Goal: Task Accomplishment & Management: Complete application form

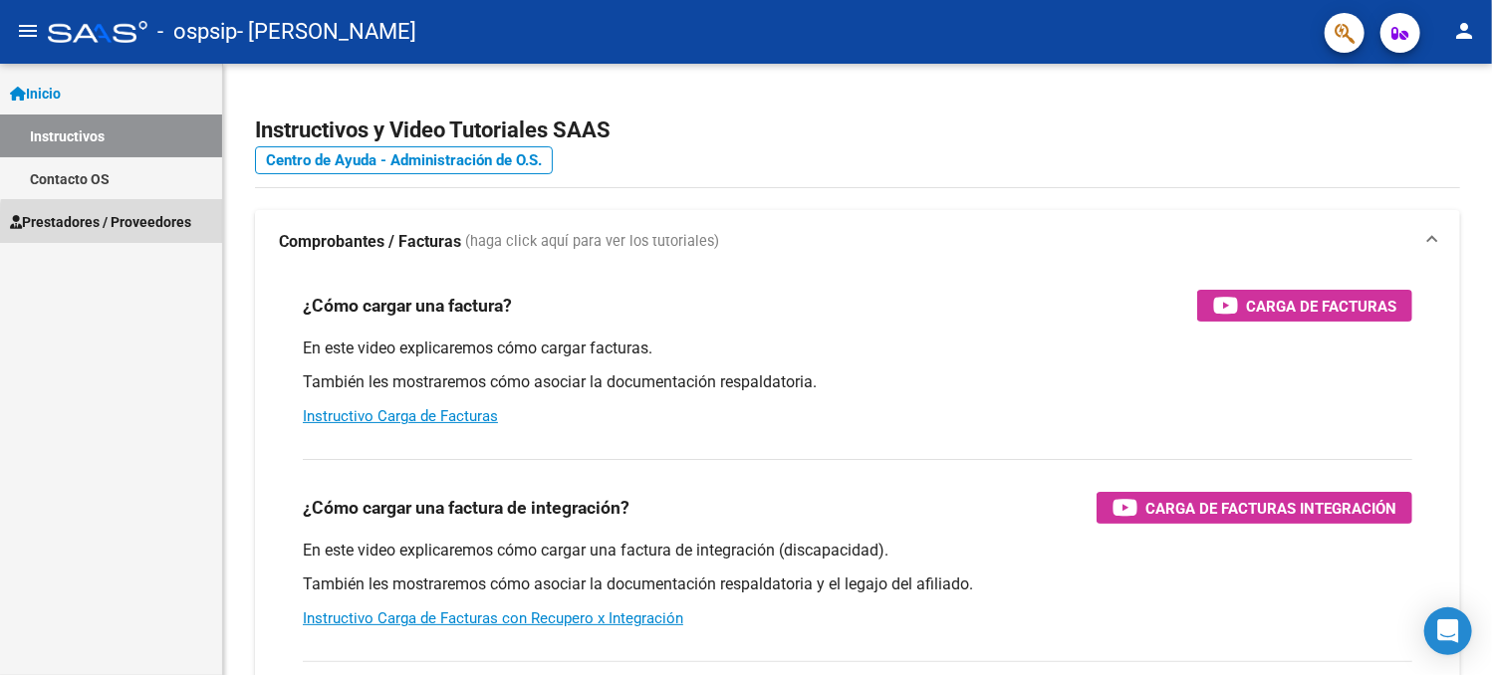
click at [174, 229] on span "Prestadores / Proveedores" at bounding box center [100, 222] width 181 height 22
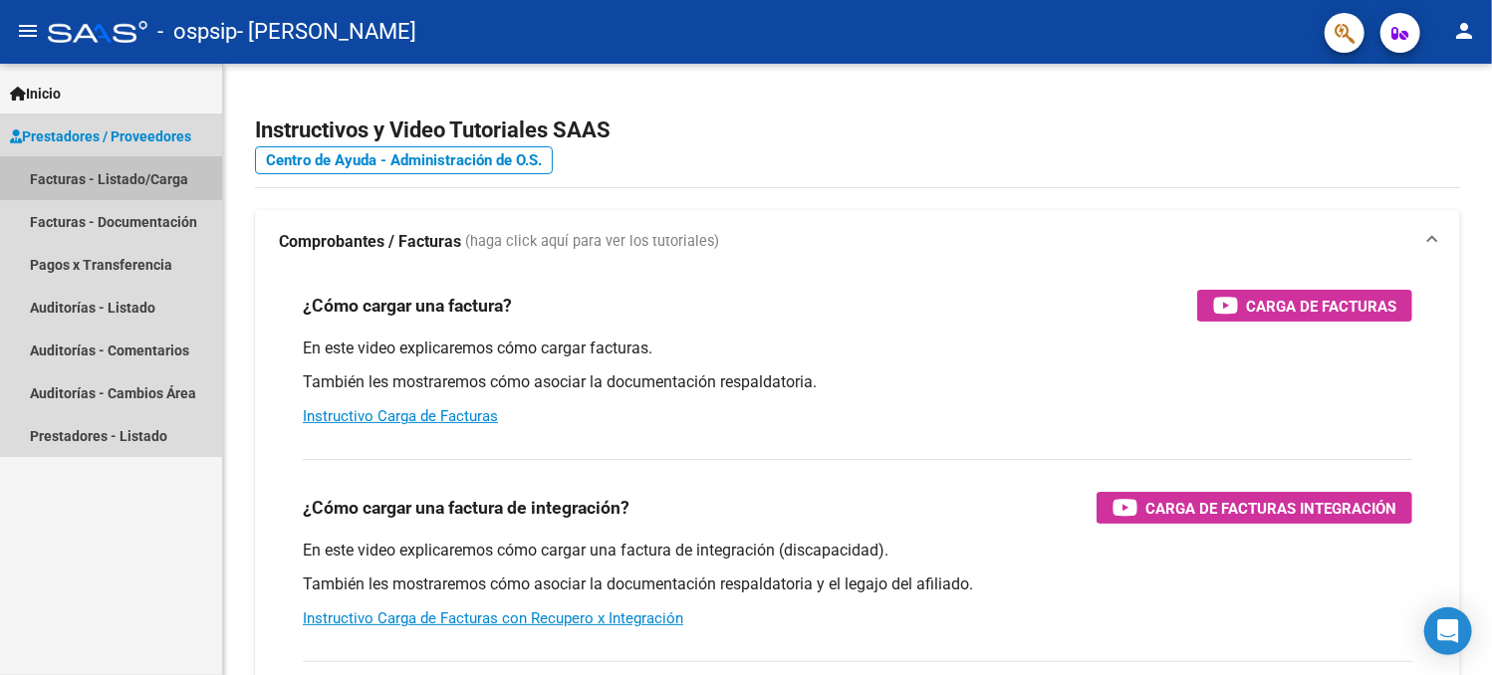
click at [171, 184] on link "Facturas - Listado/Carga" at bounding box center [111, 178] width 222 height 43
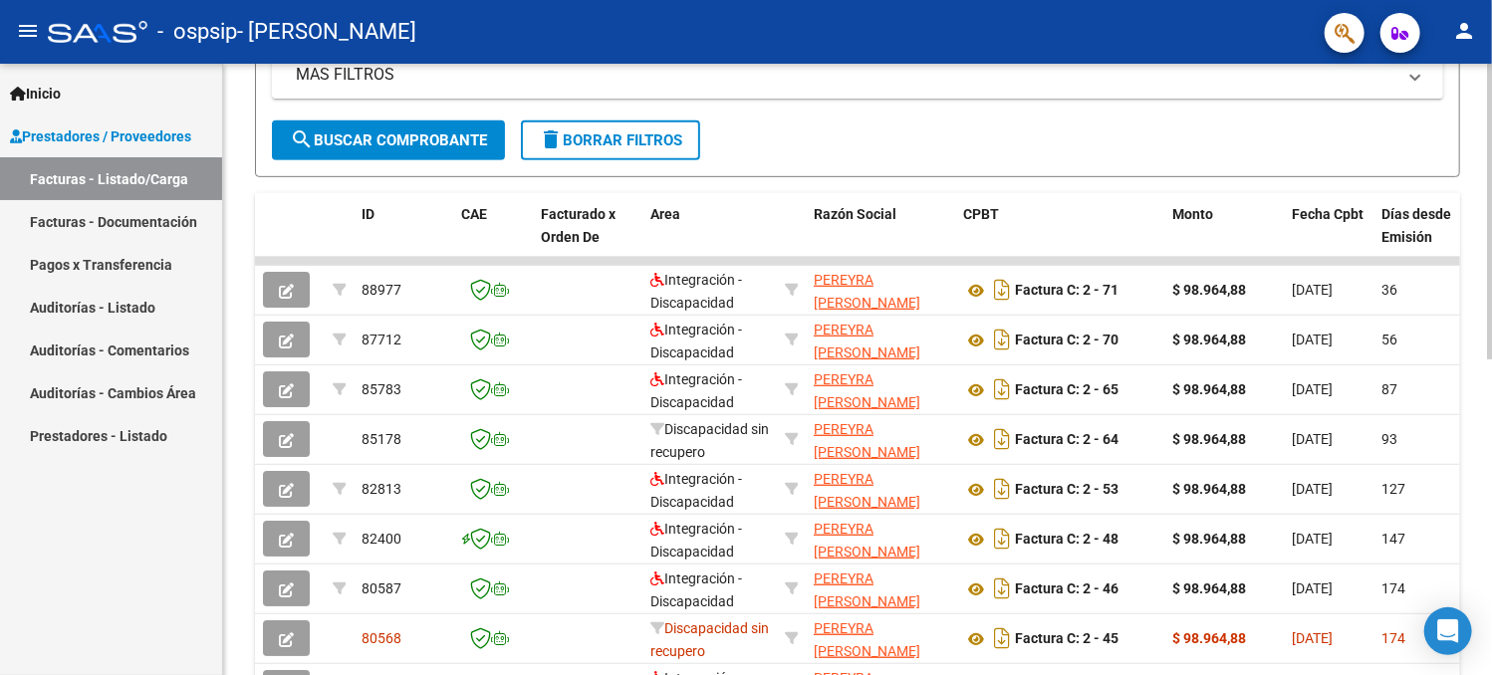
scroll to position [434, 0]
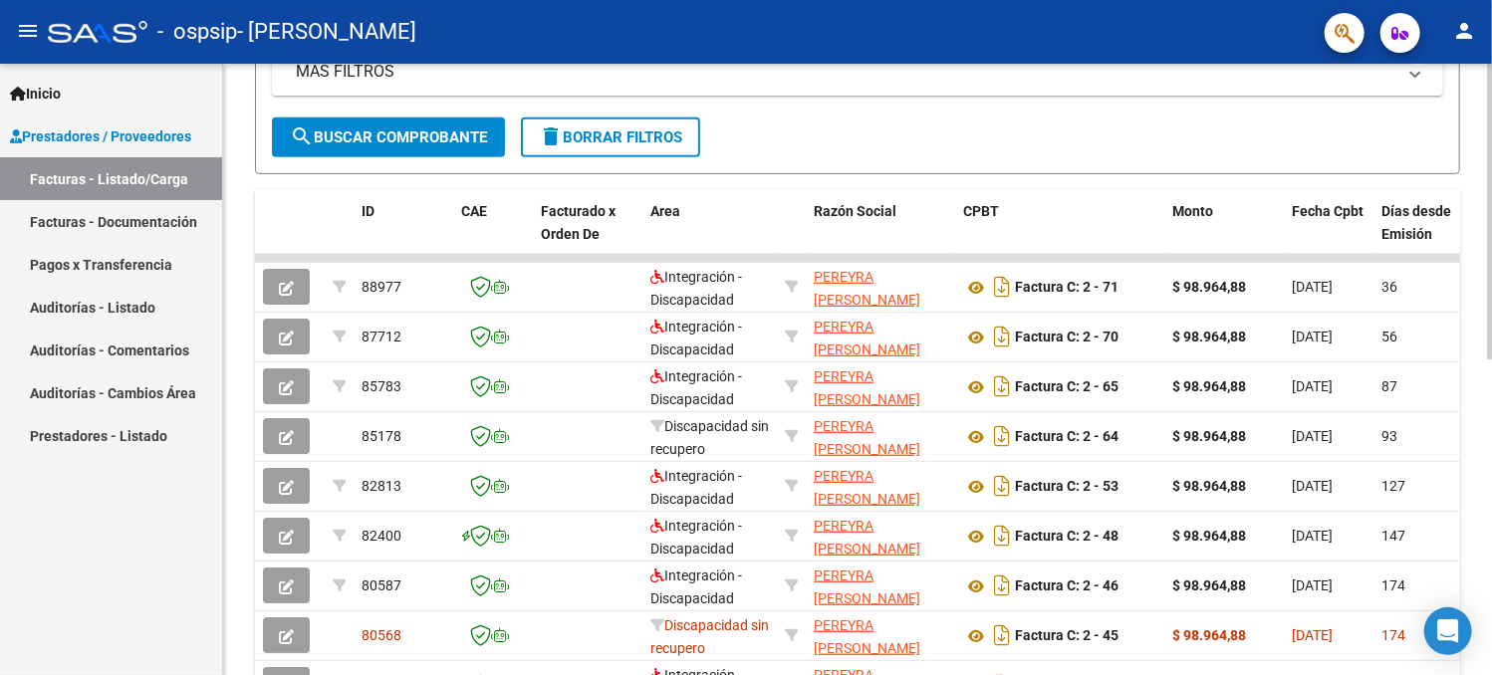
click at [1491, 392] on html "menu - ospsip - PEREYRA [PERSON_NAME] person Inicio Instructivos Contacto OS Pr…" at bounding box center [746, 337] width 1492 height 675
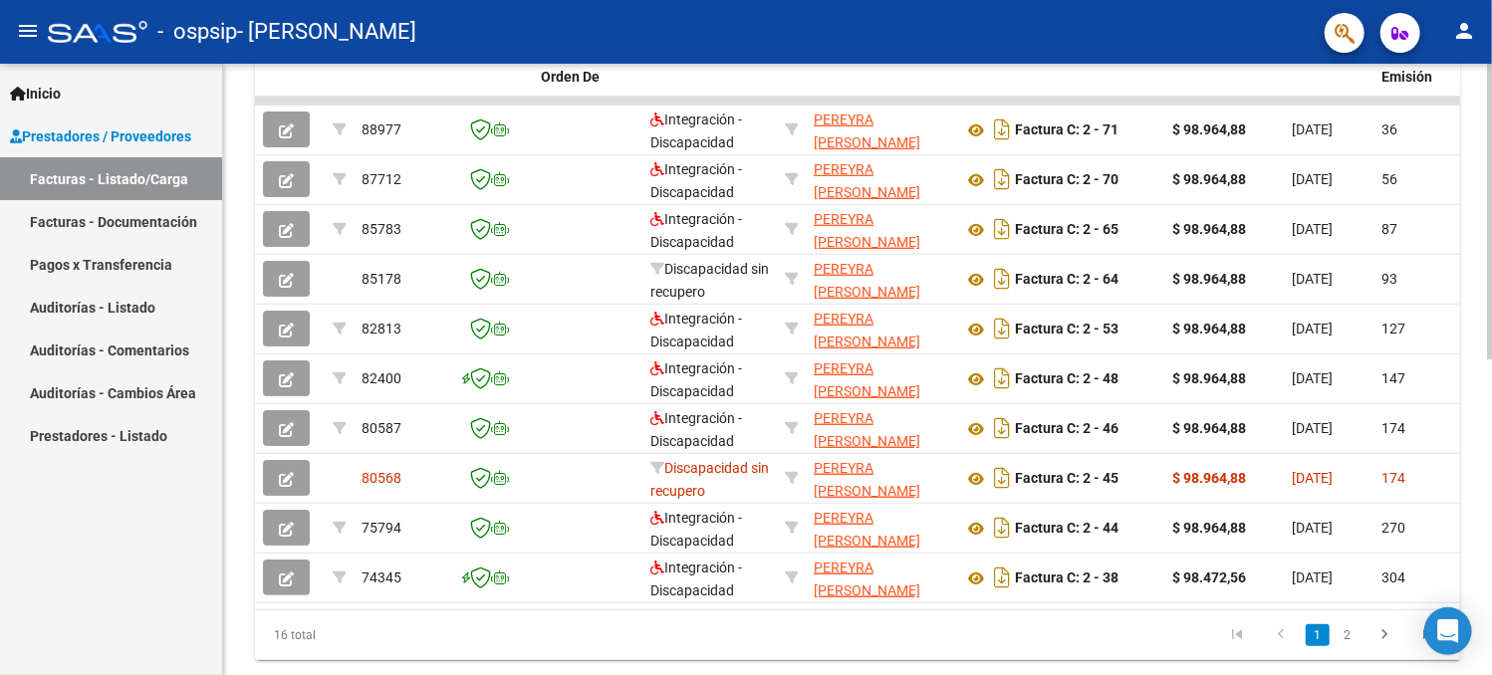
scroll to position [594, 0]
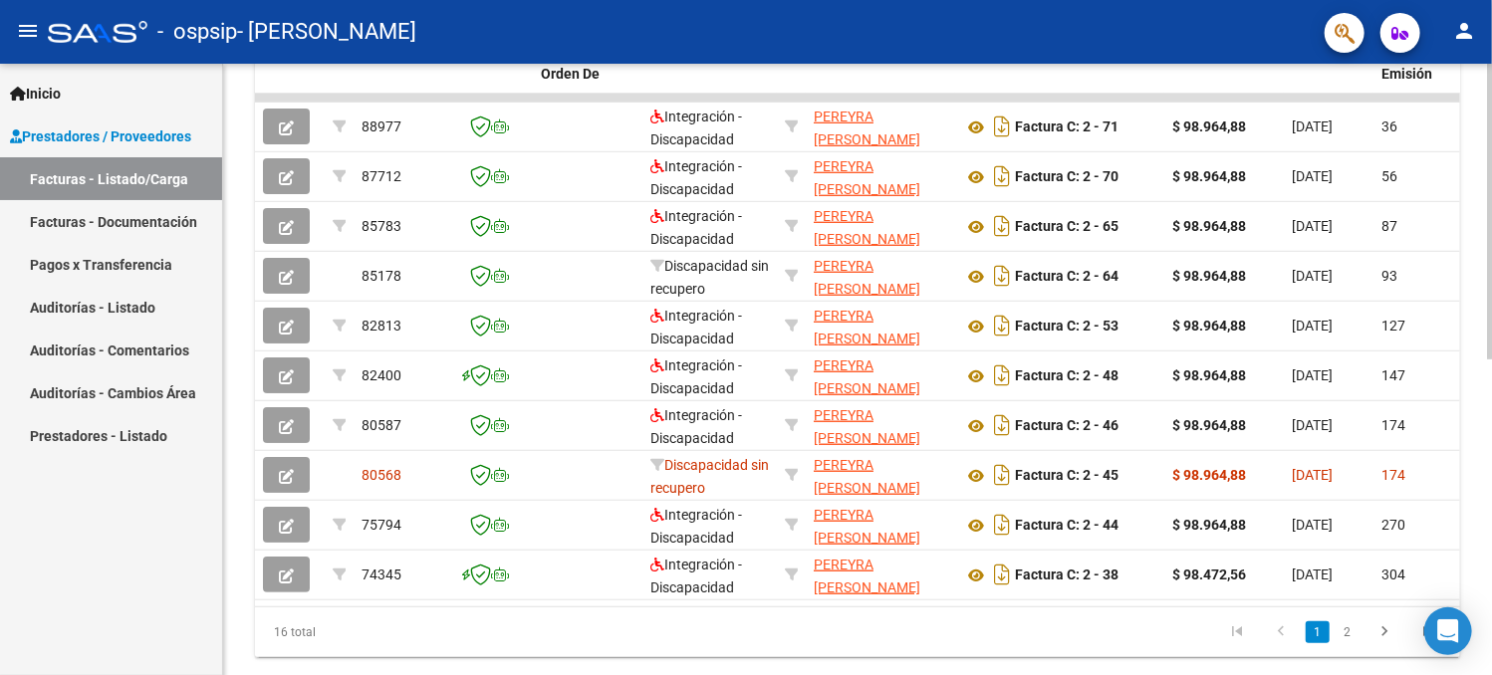
click at [1490, 475] on div at bounding box center [1489, 504] width 5 height 296
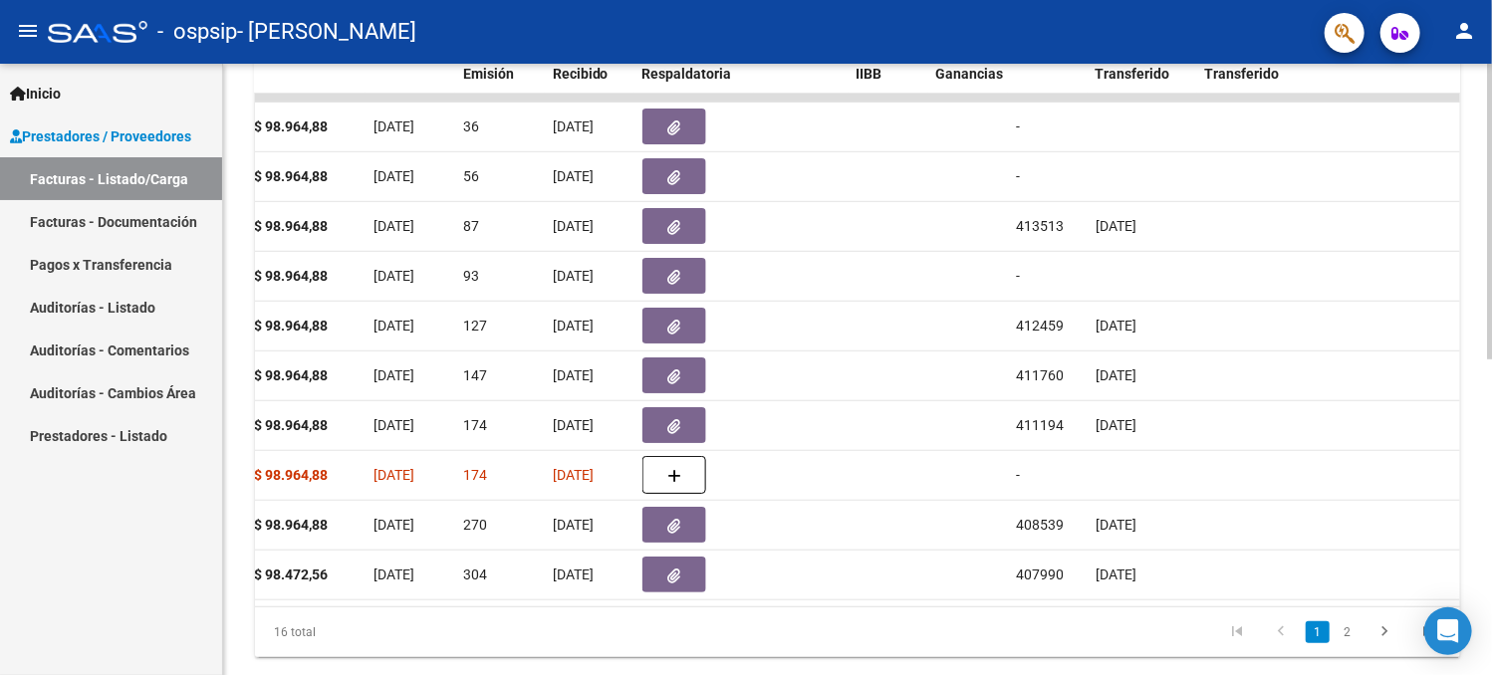
scroll to position [0, 924]
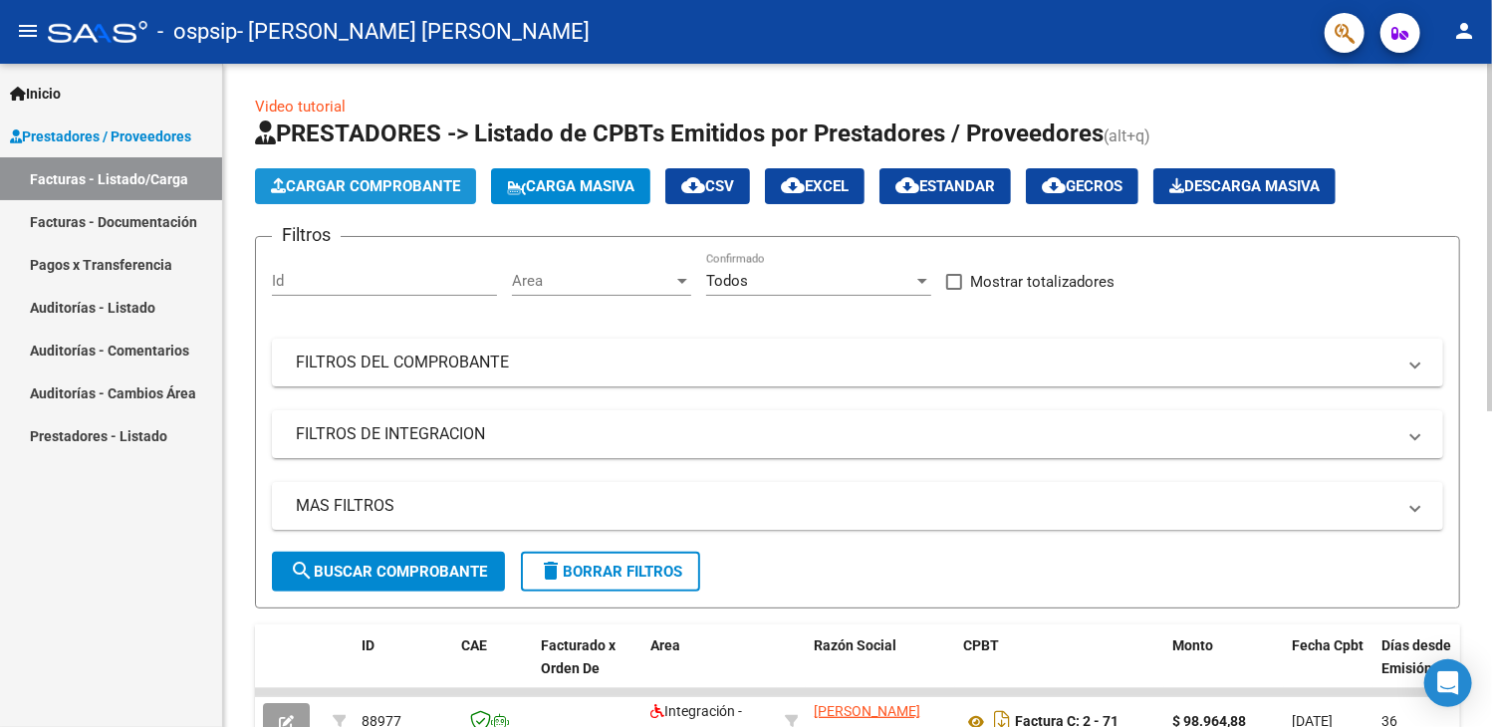
click at [394, 177] on span "Cargar Comprobante" at bounding box center [365, 186] width 189 height 18
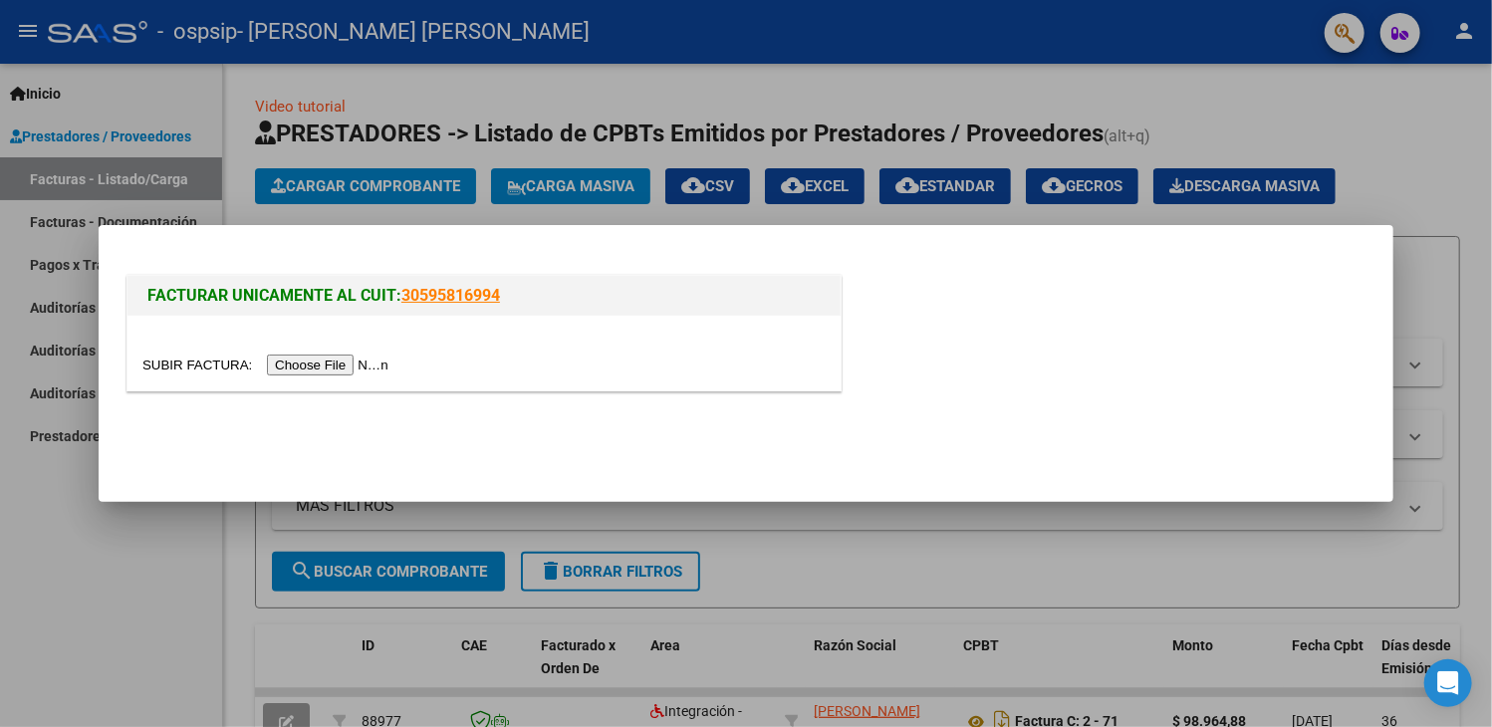
click at [378, 367] on input "file" at bounding box center [268, 364] width 252 height 21
click at [394, 359] on input "file" at bounding box center [268, 364] width 252 height 21
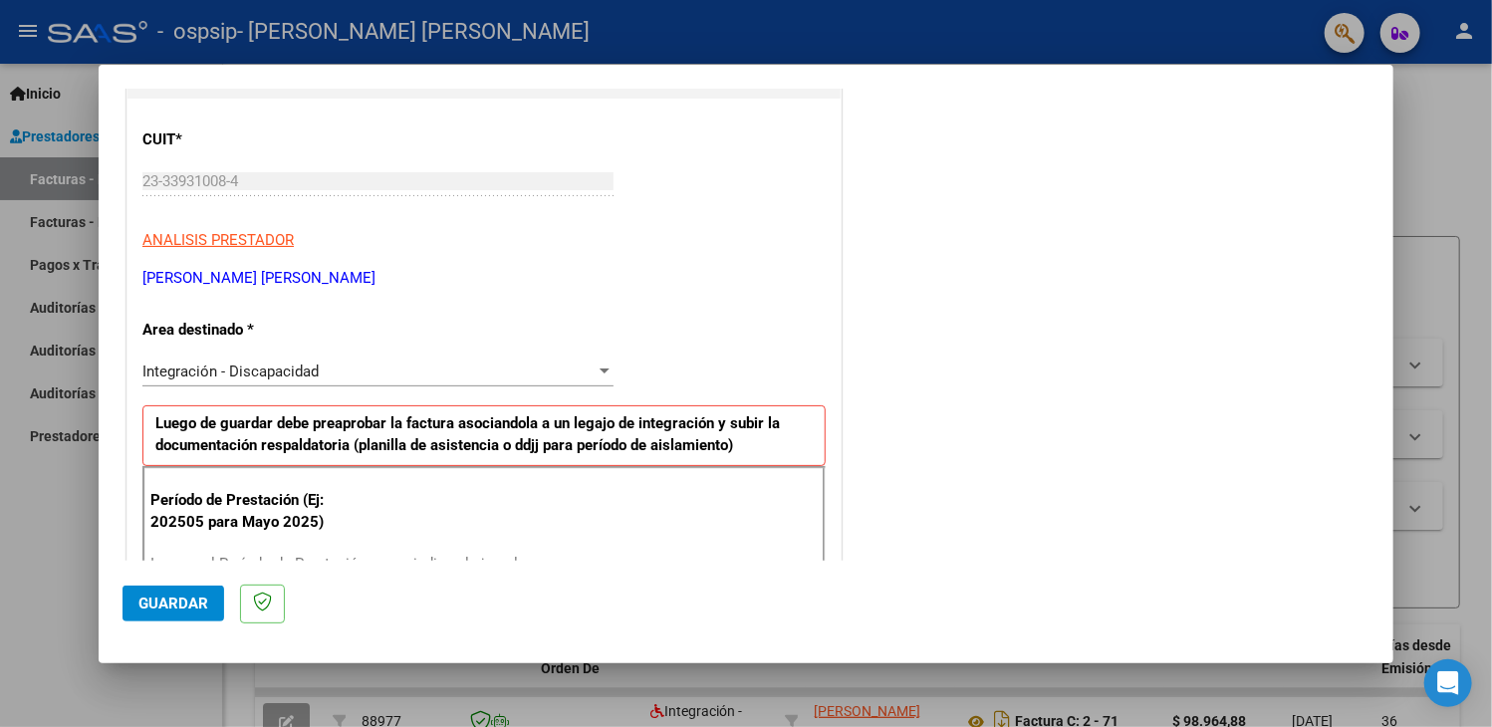
scroll to position [243, 0]
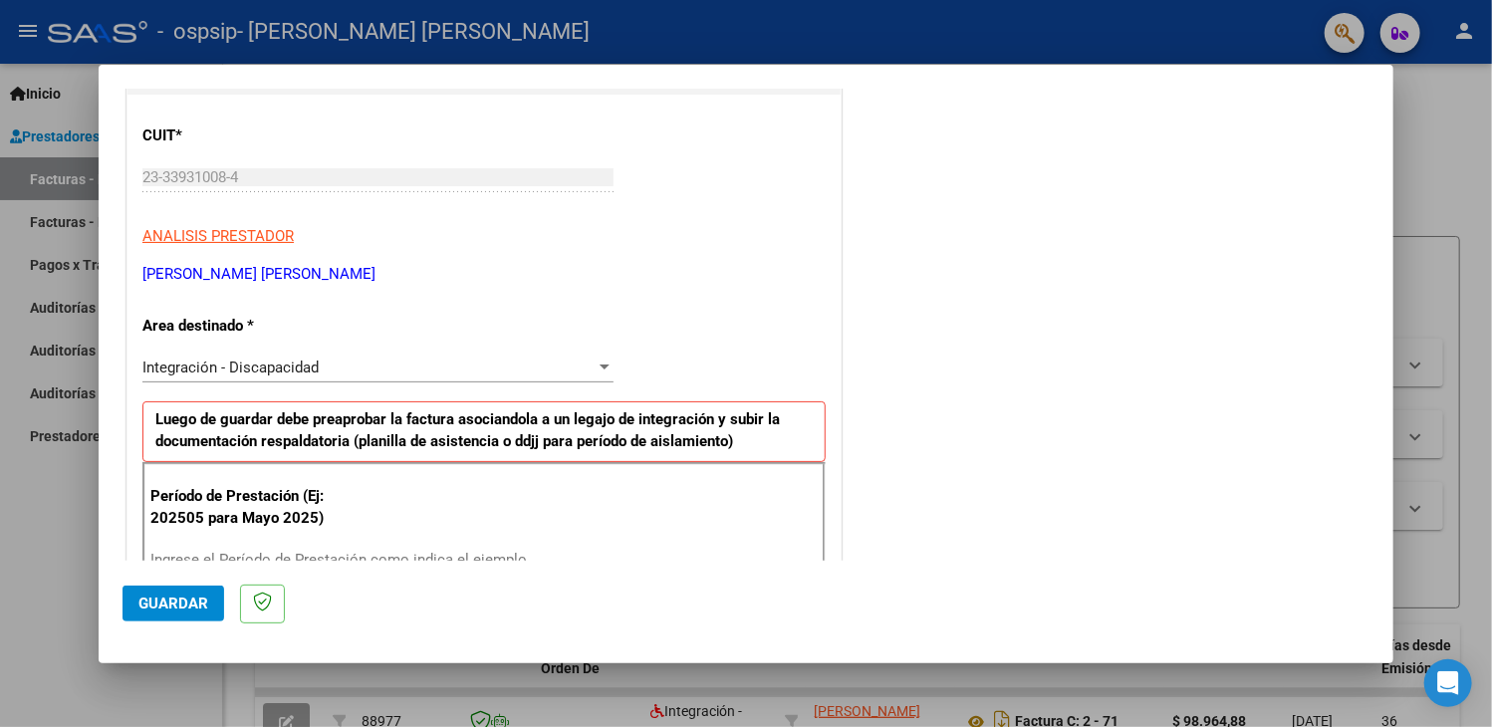
click at [599, 368] on div at bounding box center [604, 366] width 10 height 5
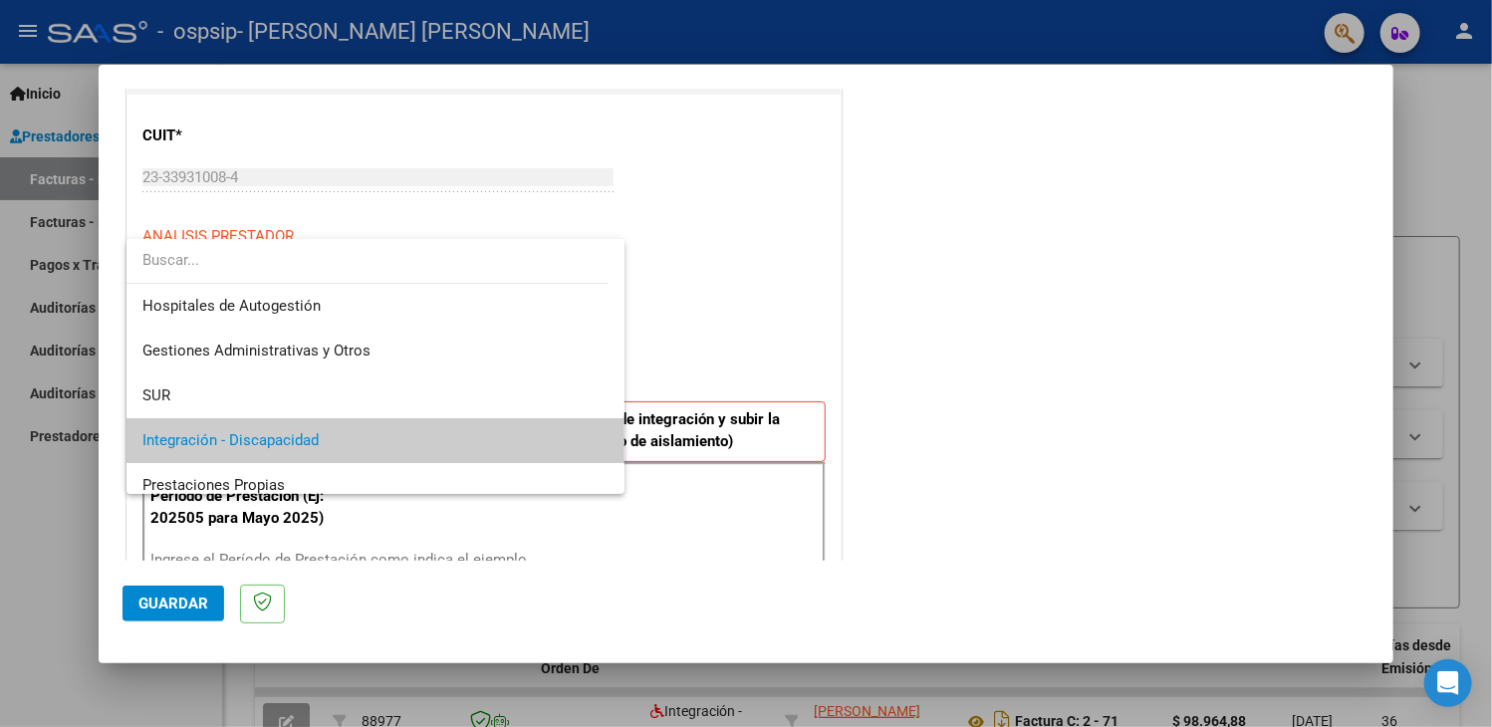
scroll to position [74, 0]
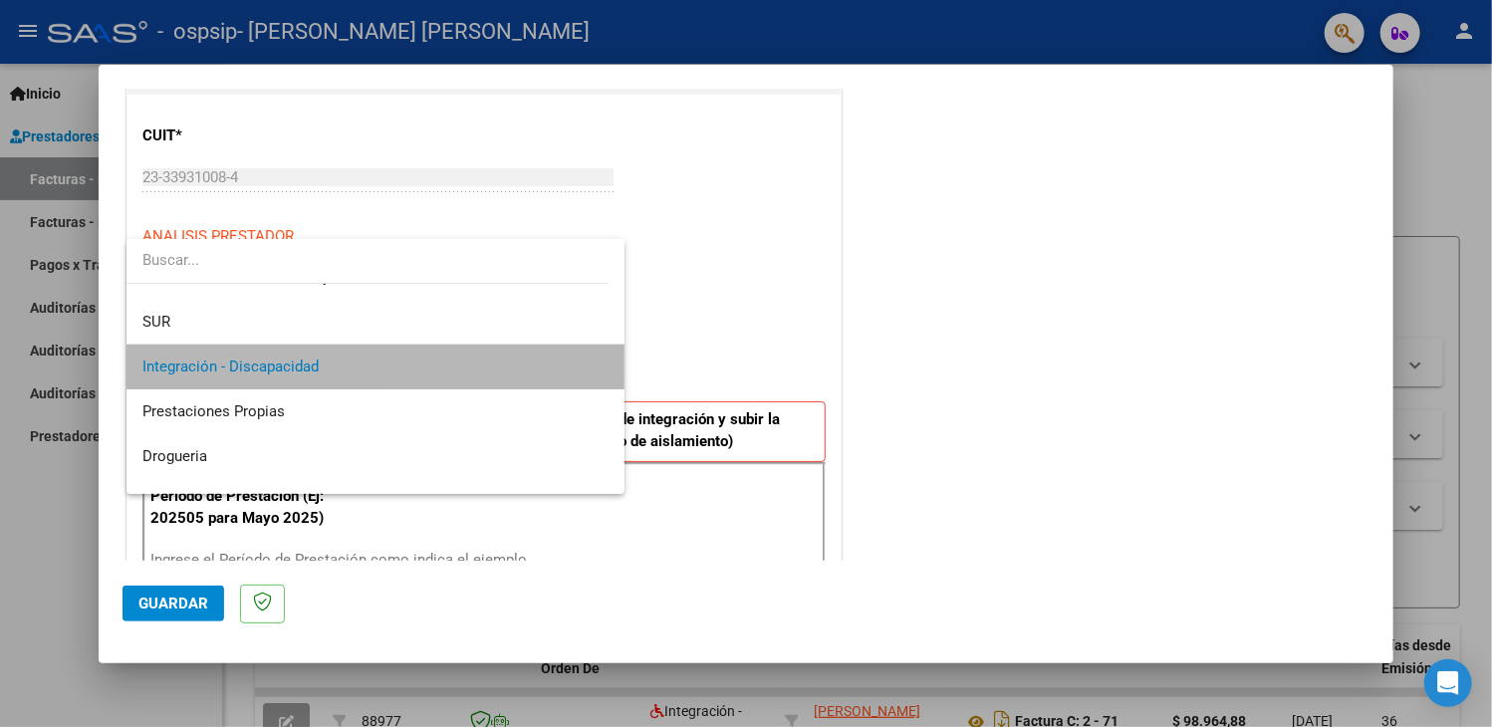
click at [597, 368] on mat-option "Integración - Discapacidad" at bounding box center [375, 367] width 498 height 45
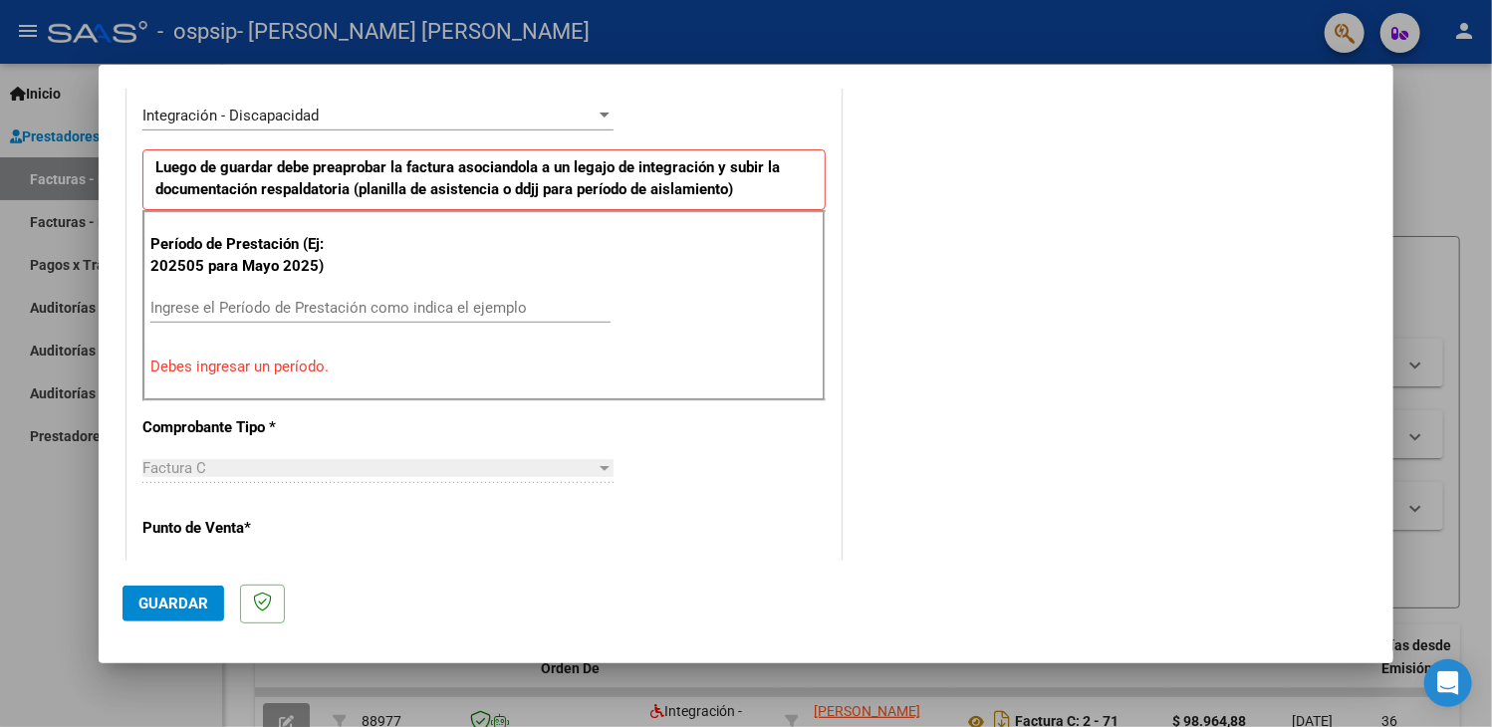
scroll to position [532, 0]
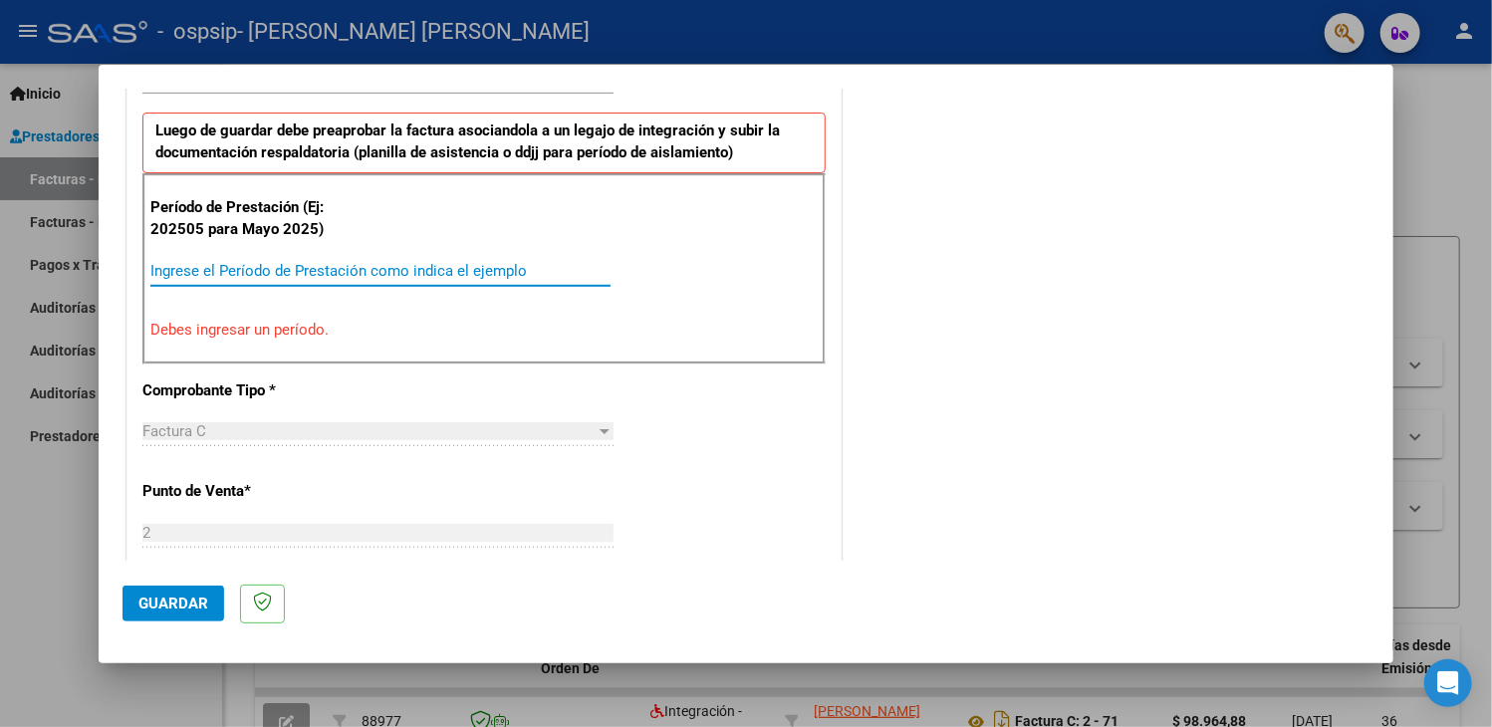
click at [228, 262] on input "Ingrese el Período de Prestación como indica el ejemplo" at bounding box center [380, 271] width 460 height 18
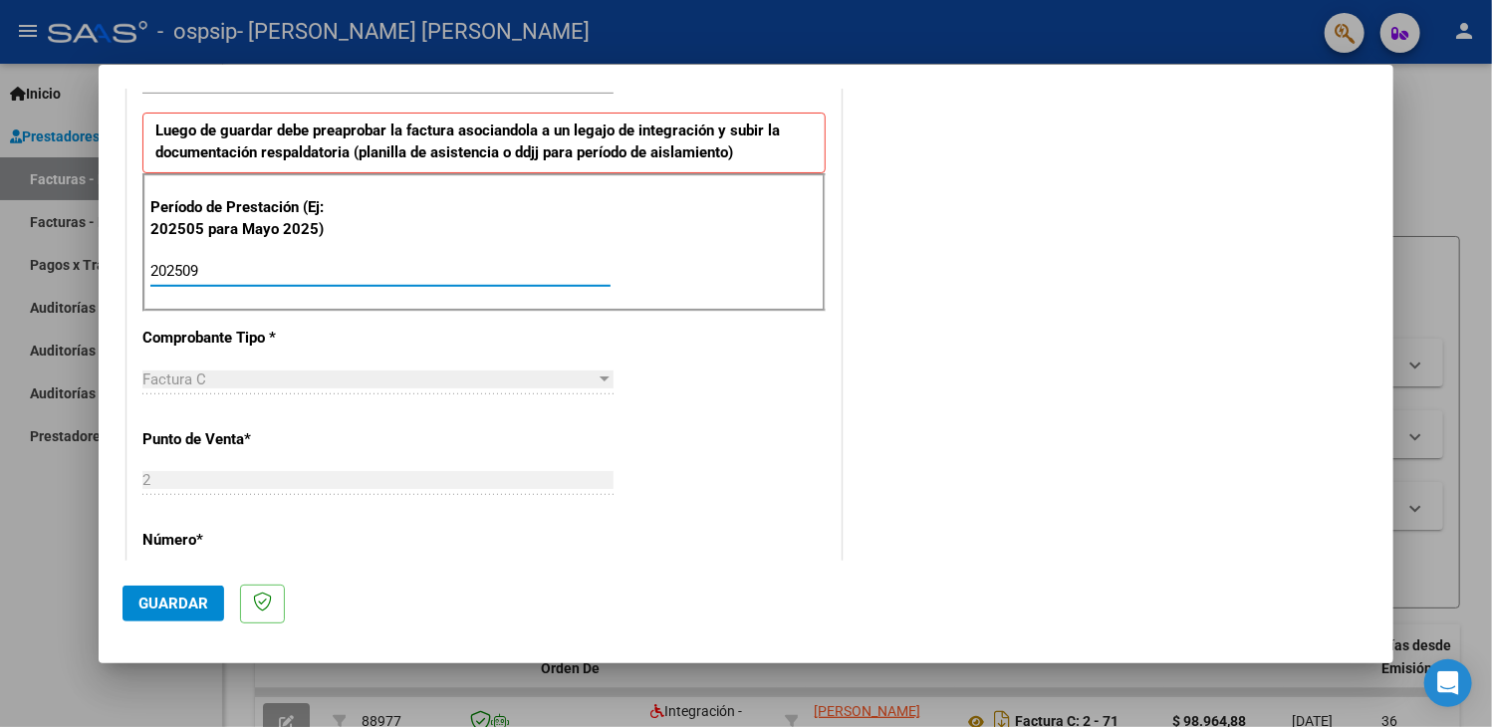
type input "202509"
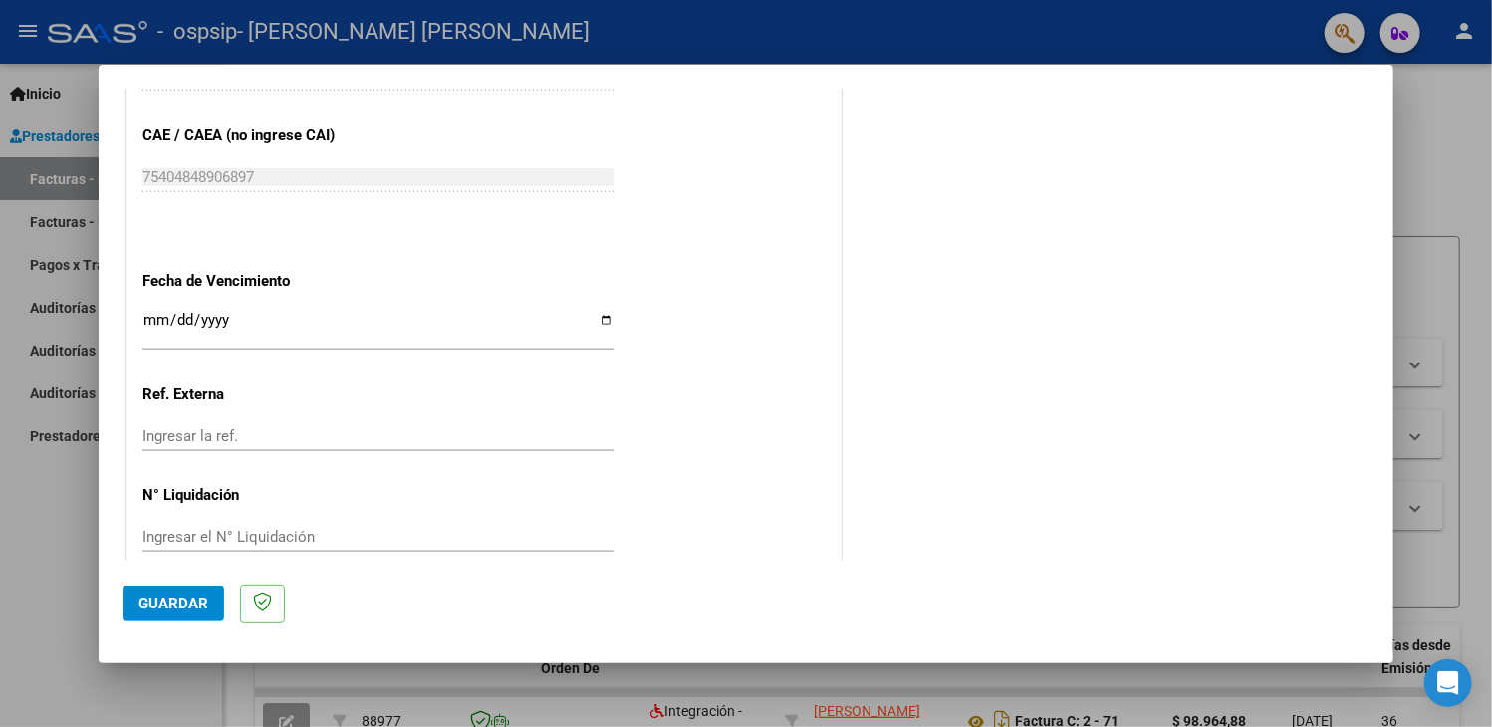
scroll to position [1278, 0]
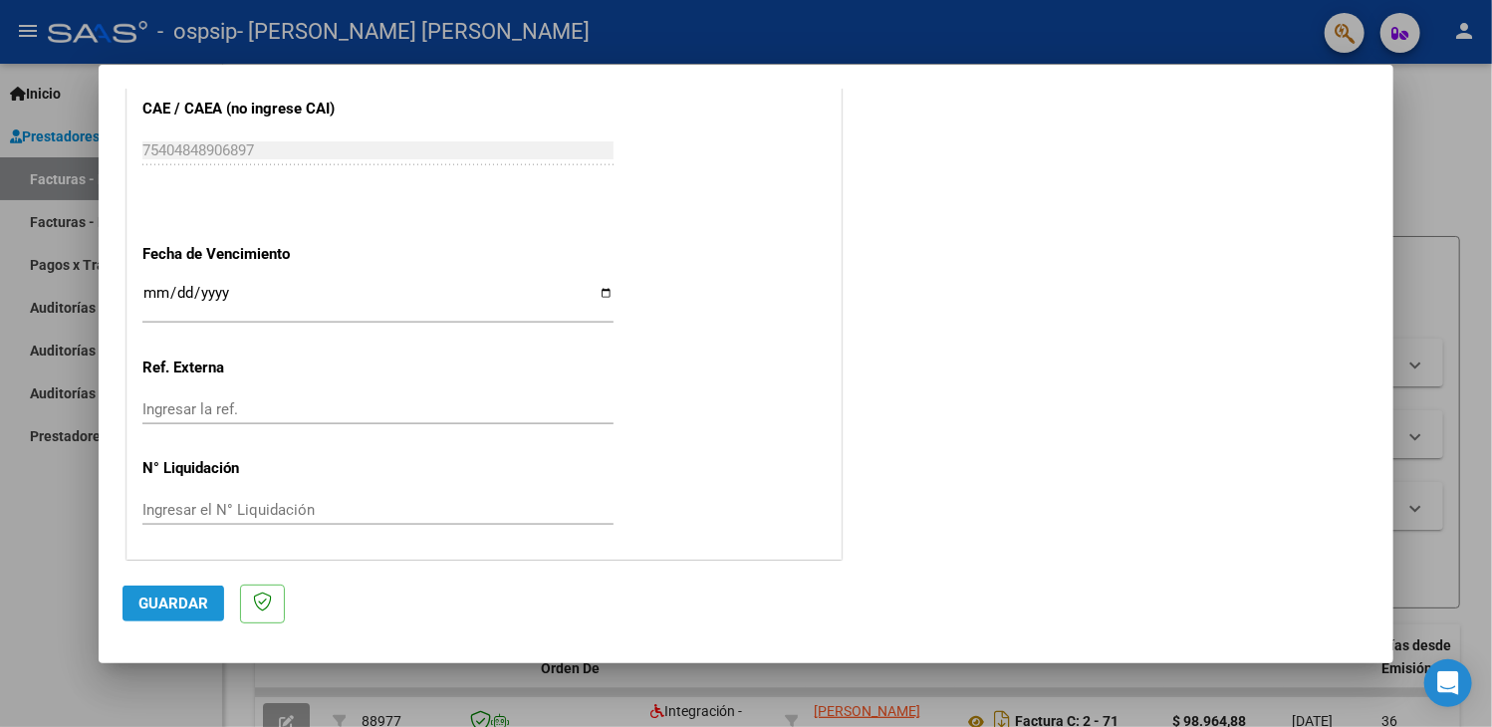
click at [184, 596] on span "Guardar" at bounding box center [173, 603] width 70 height 18
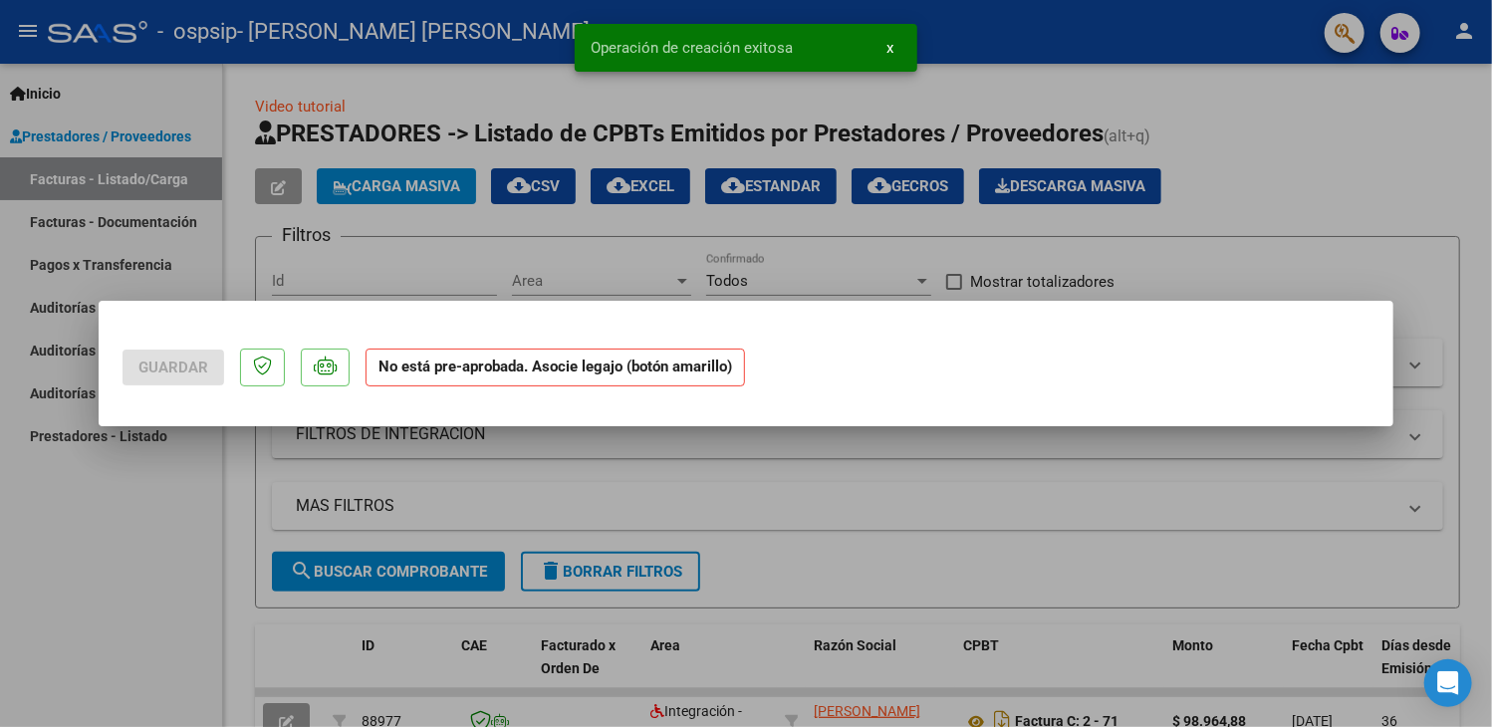
scroll to position [0, 0]
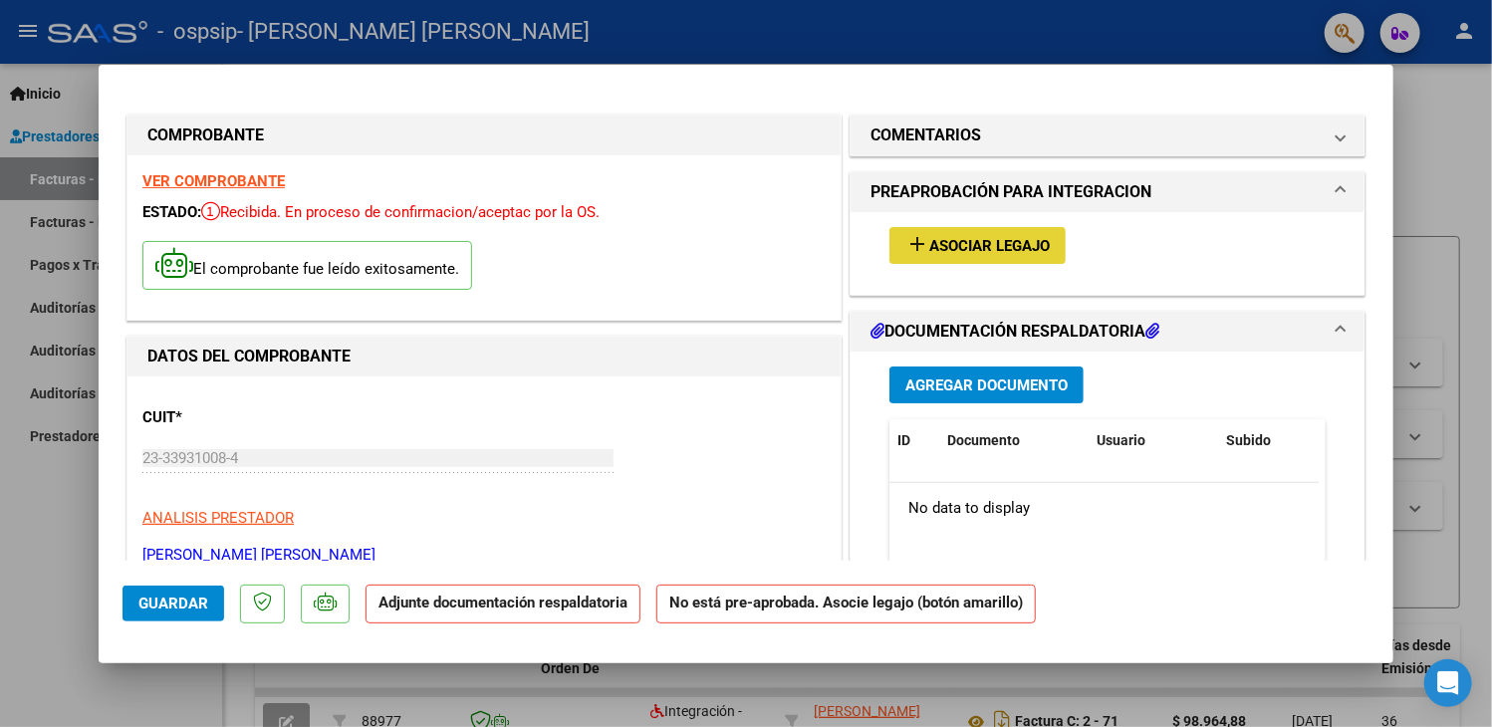
click at [1008, 244] on span "Asociar Legajo" at bounding box center [989, 246] width 120 height 18
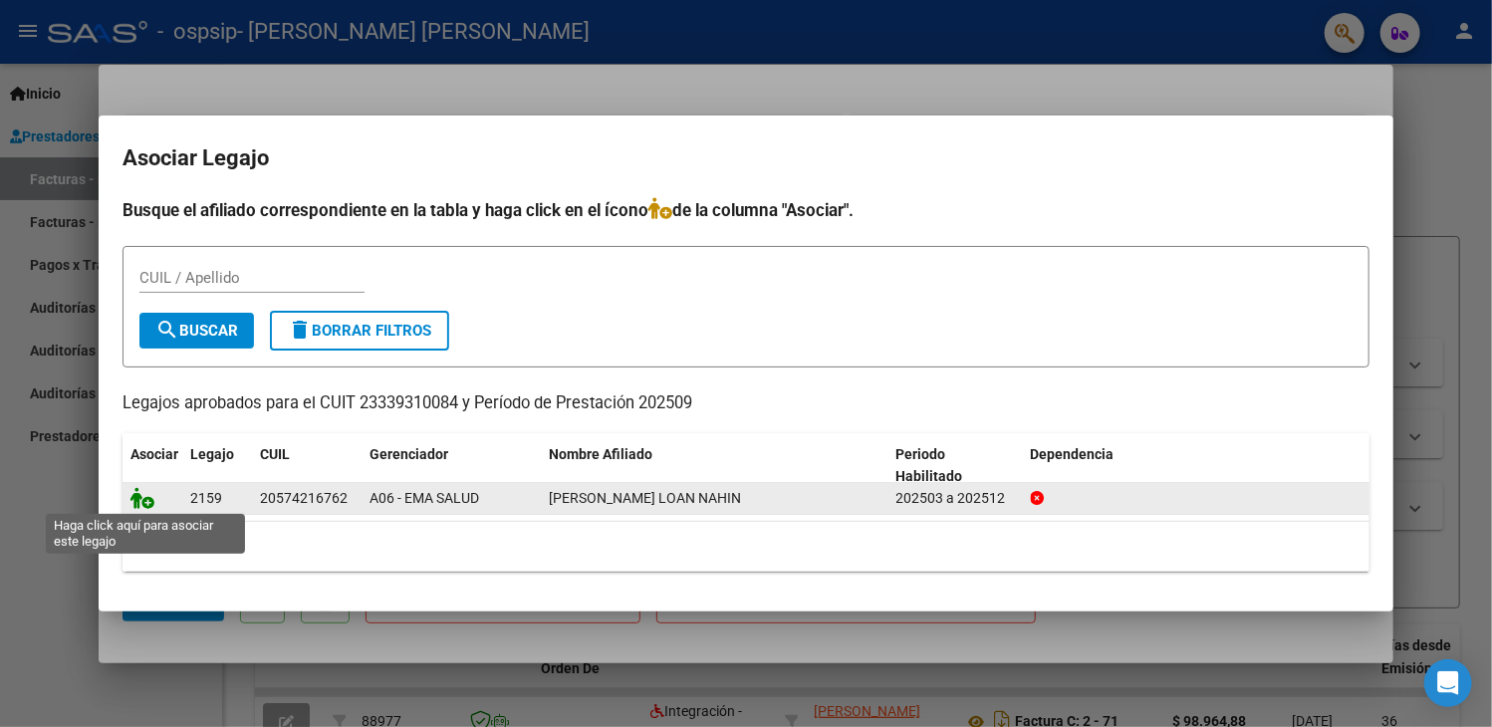
click at [149, 502] on icon at bounding box center [142, 498] width 24 height 22
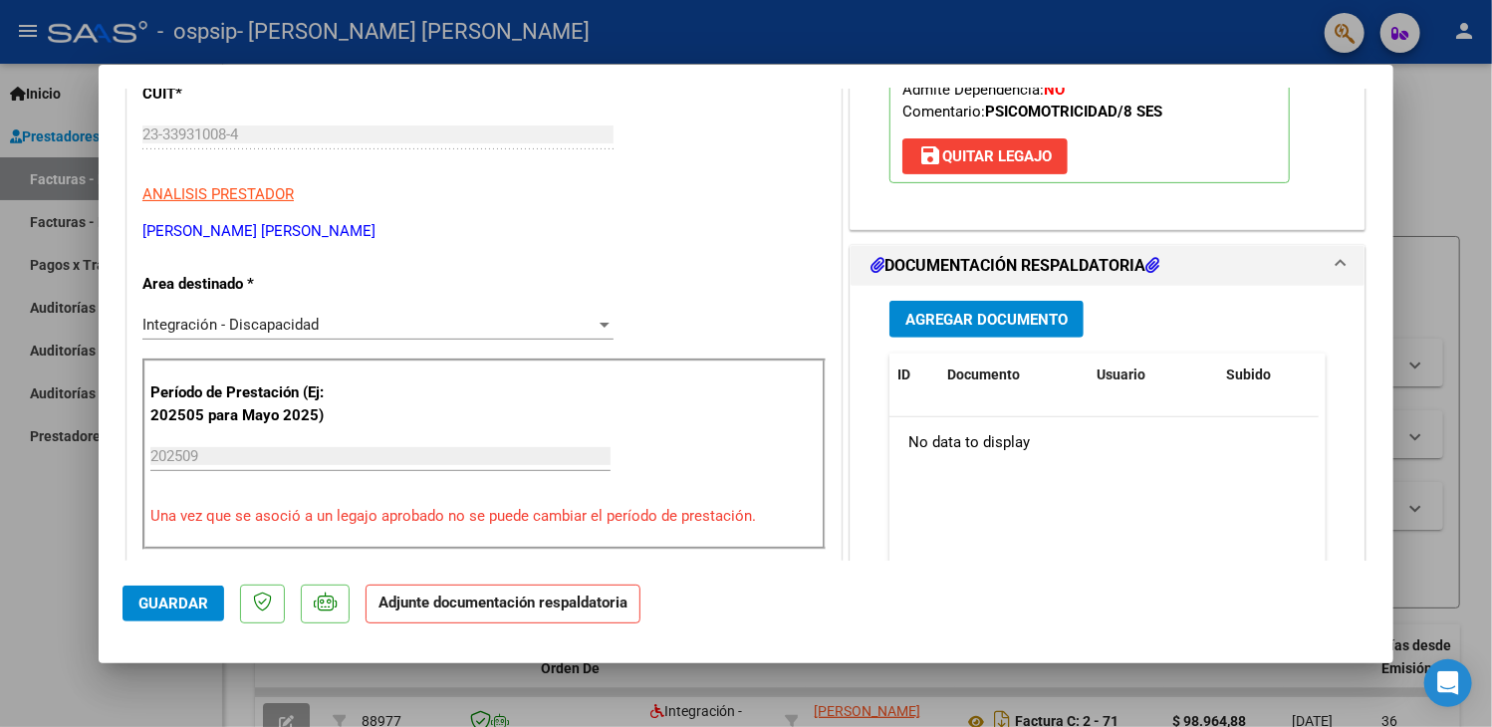
scroll to position [335, 0]
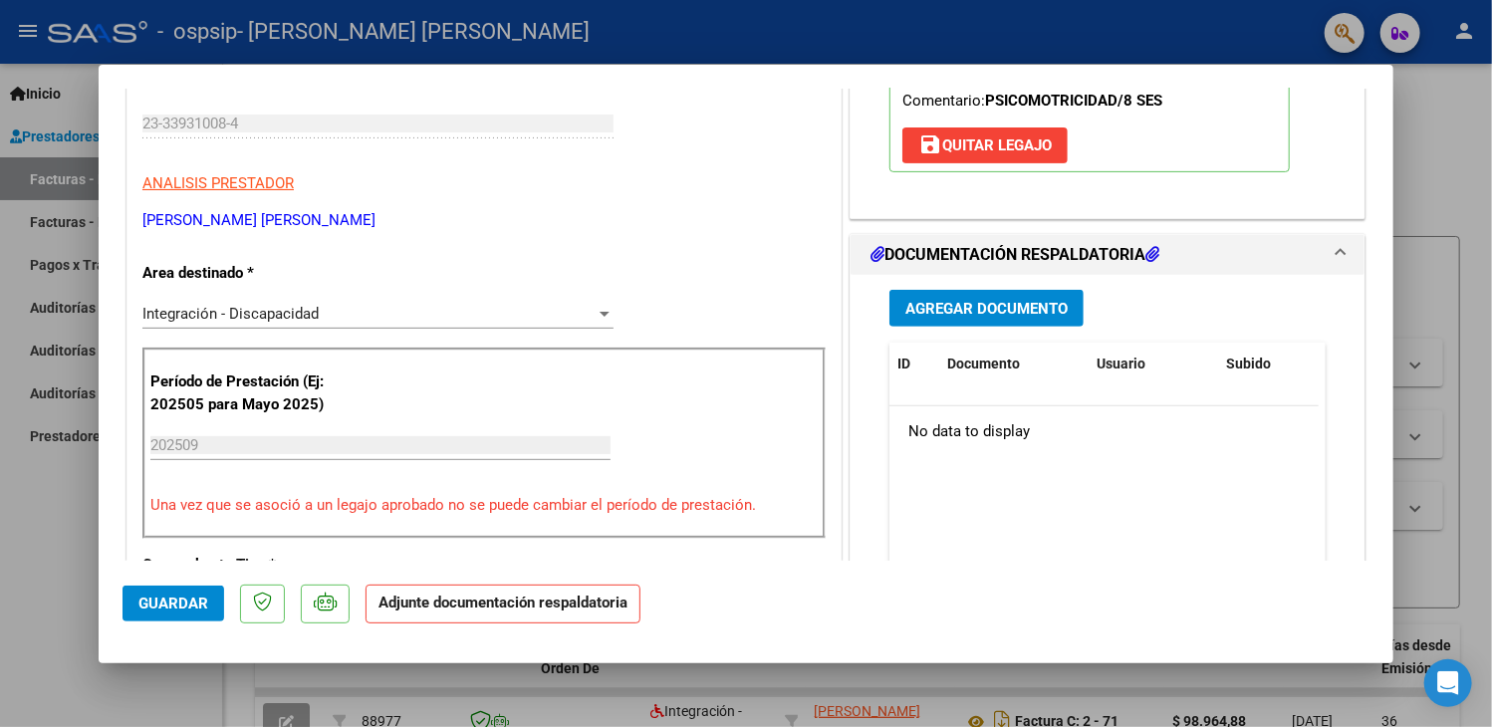
click at [1036, 305] on span "Agregar Documento" at bounding box center [986, 309] width 162 height 18
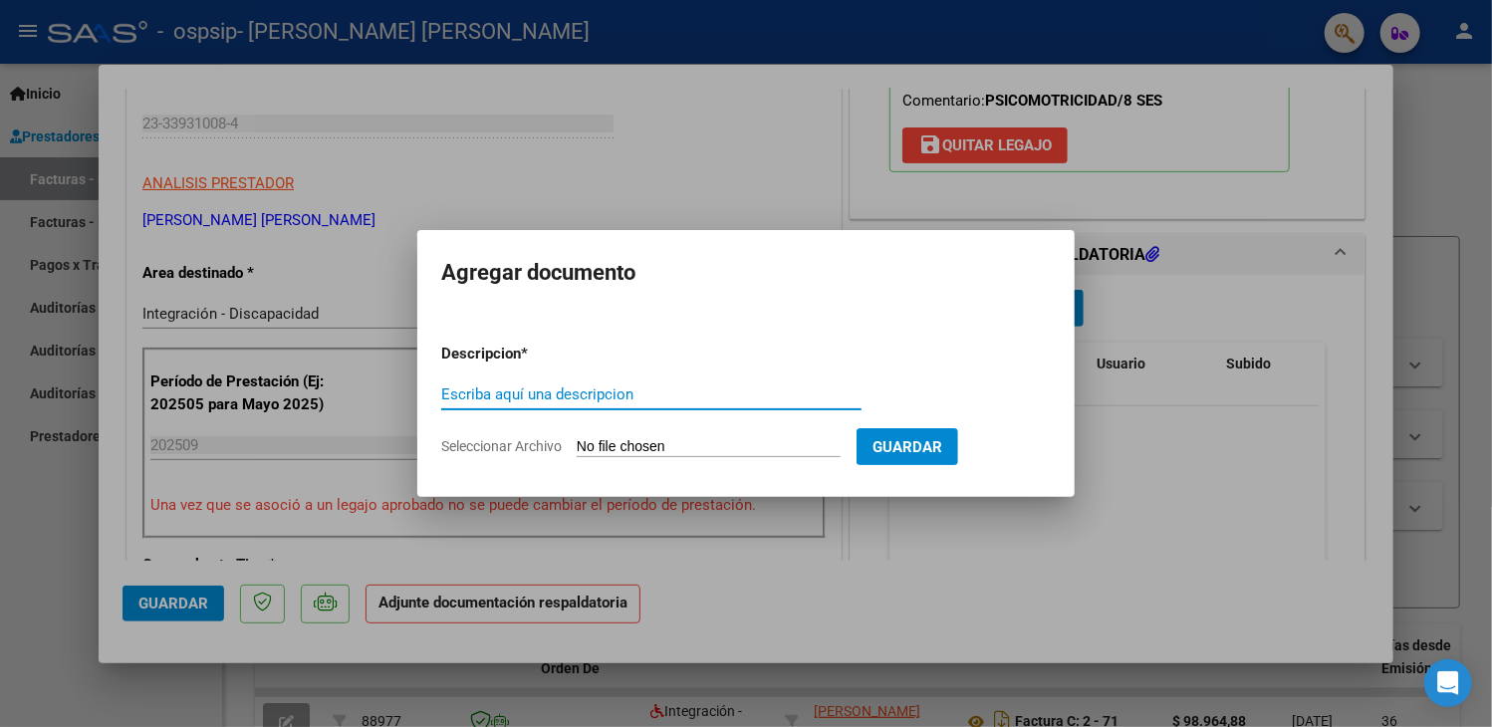
click at [638, 397] on input "Escriba aquí una descripcion" at bounding box center [651, 394] width 420 height 18
type input "factura C Mes Septiembre"
click at [822, 444] on input "Seleccionar Archivo" at bounding box center [709, 447] width 264 height 19
type input "C:\fakepath\23339310084_011_00002_00000079.pdf"
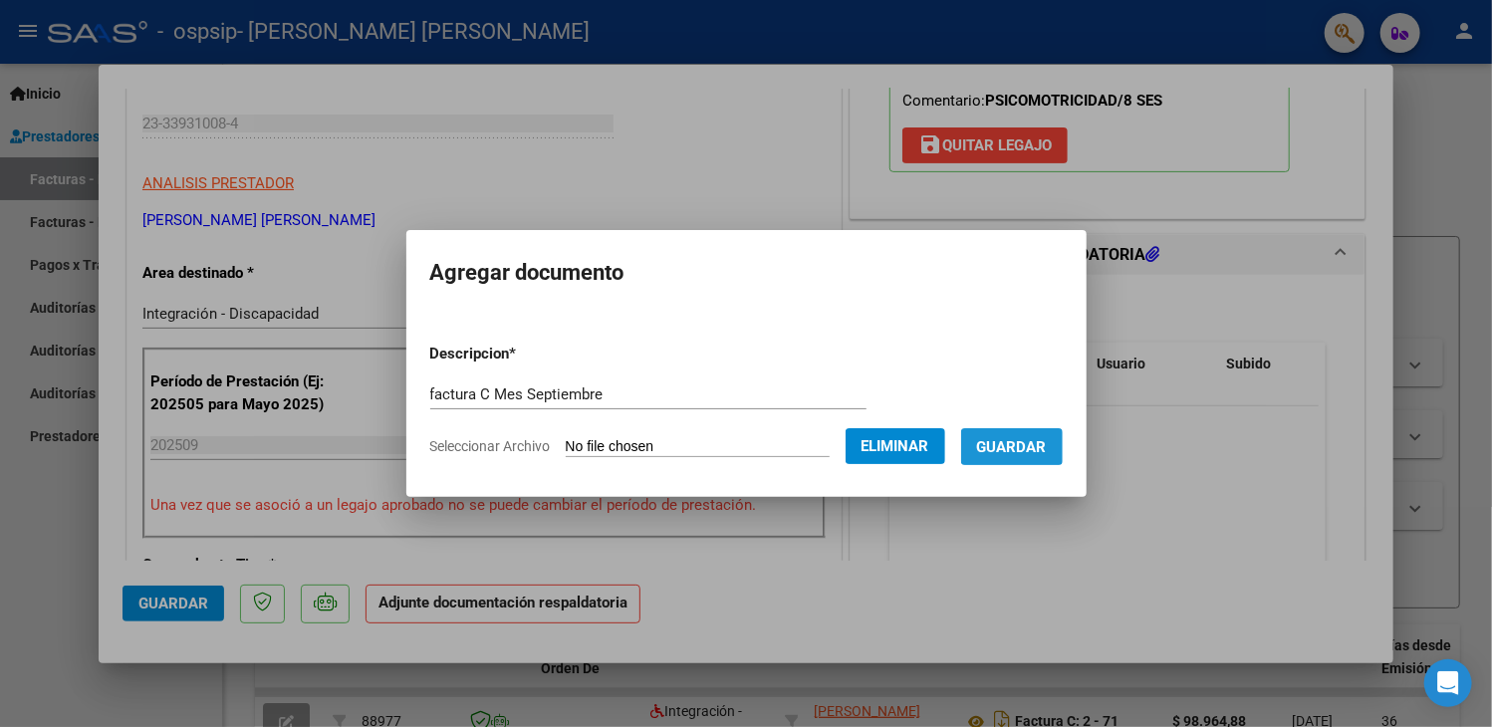
click at [1033, 445] on span "Guardar" at bounding box center [1012, 447] width 70 height 18
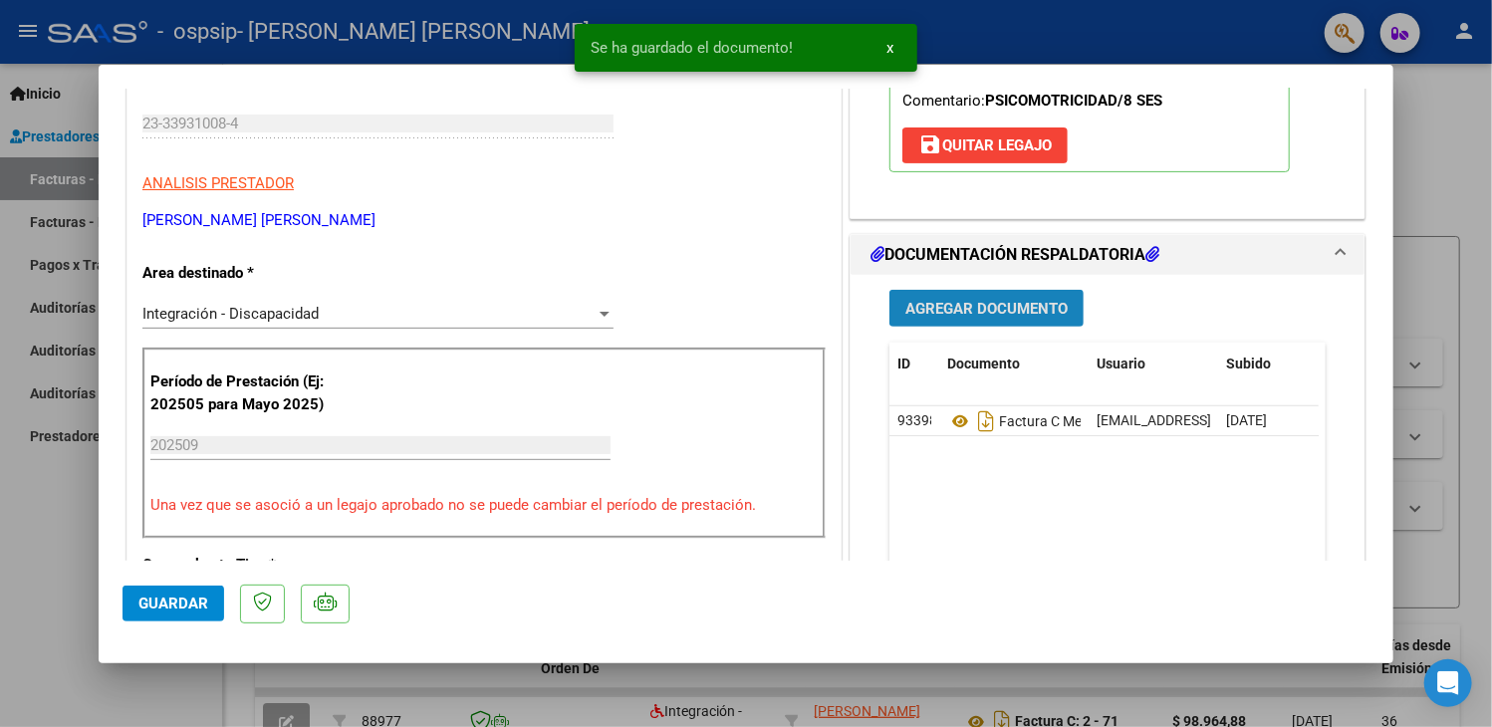
click at [1021, 307] on span "Agregar Documento" at bounding box center [986, 309] width 162 height 18
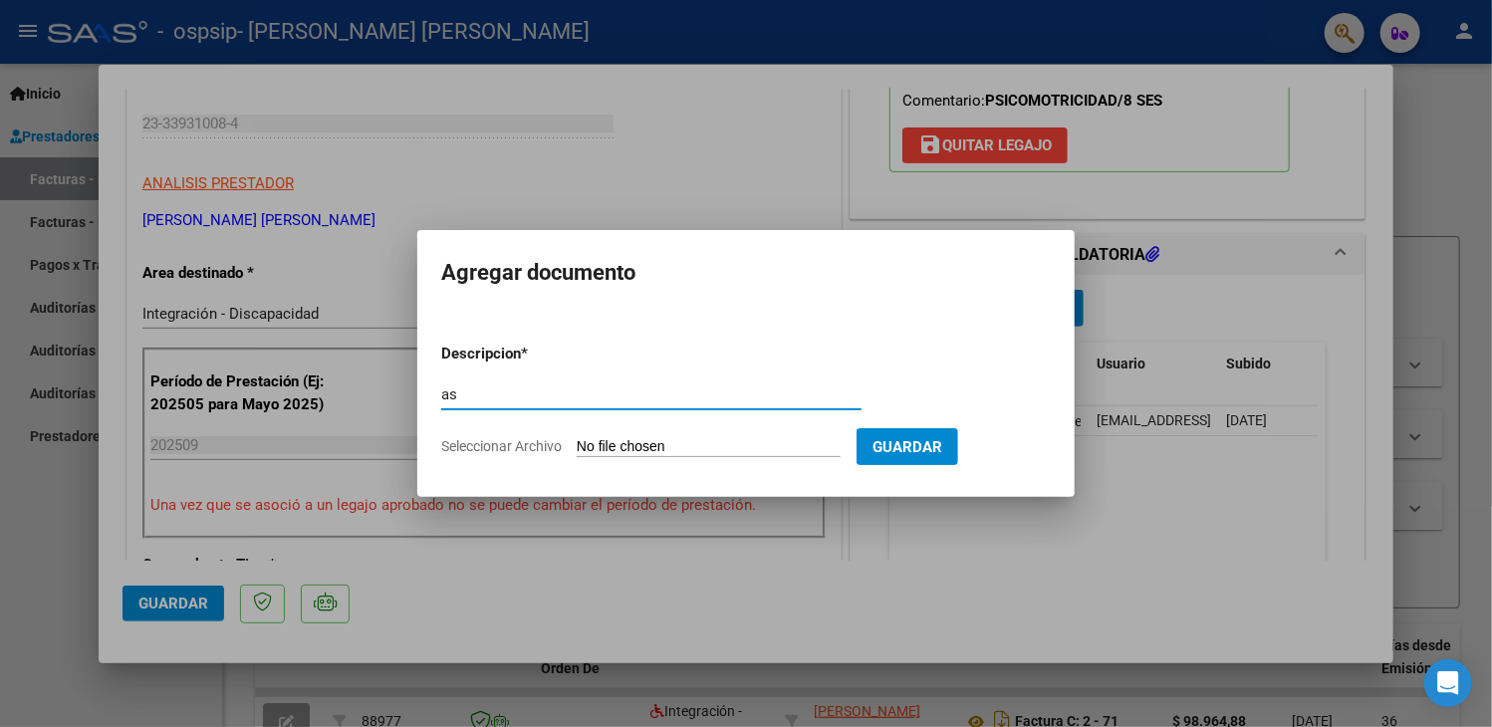
type input "a"
type input "Asistencia mes Septiembre"
click at [706, 450] on input "Seleccionar Archivo" at bounding box center [709, 447] width 264 height 19
type input "C:\fakepath\planilla de Asistencia Loan septiembre25.pdf"
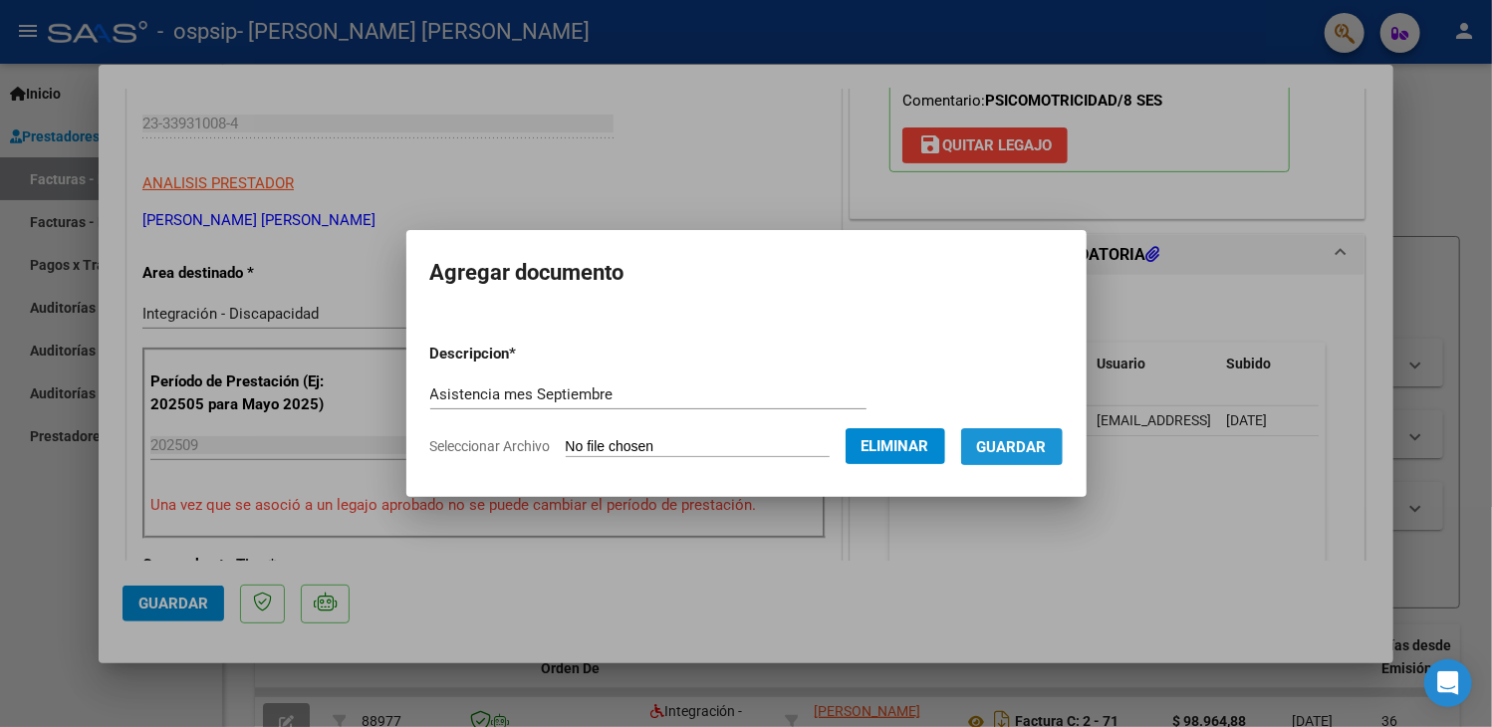
click at [1034, 449] on span "Guardar" at bounding box center [1012, 447] width 70 height 18
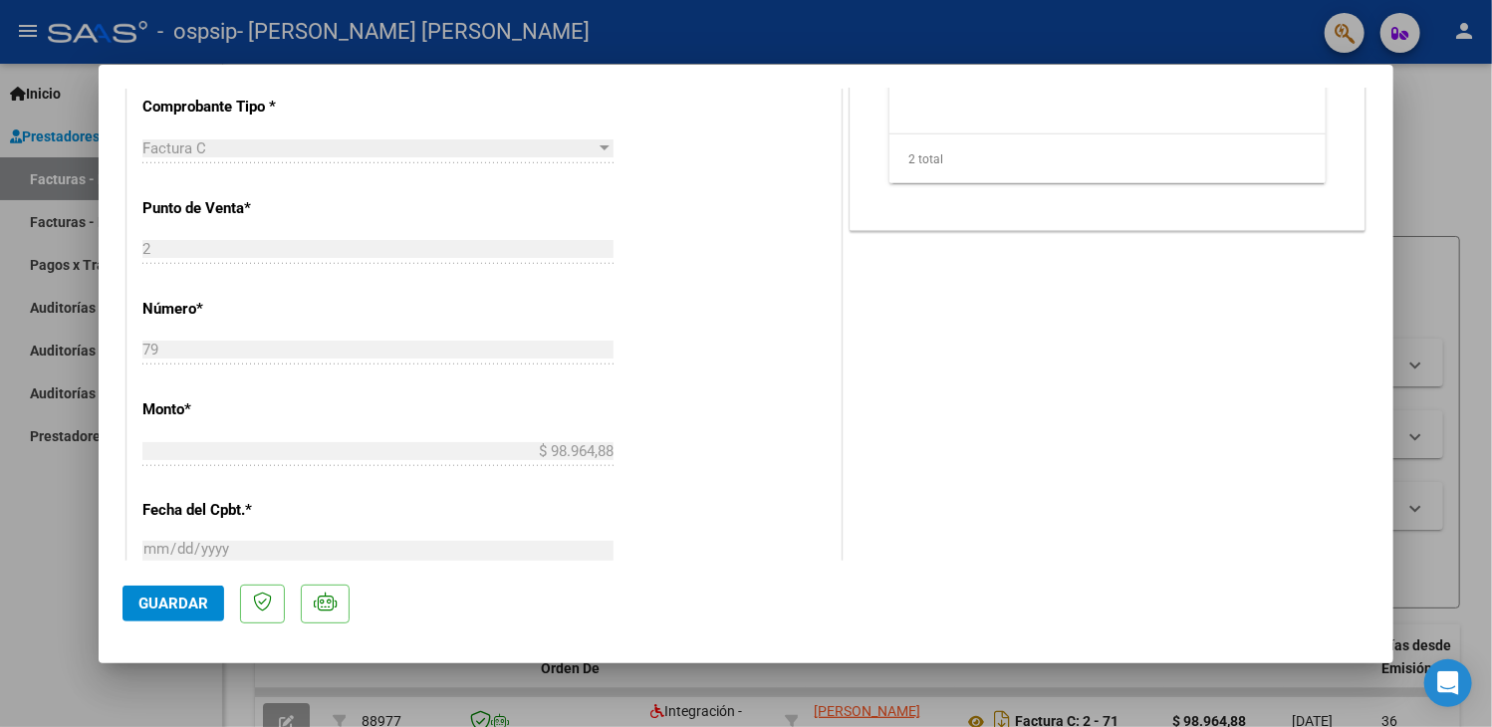
scroll to position [1307, 0]
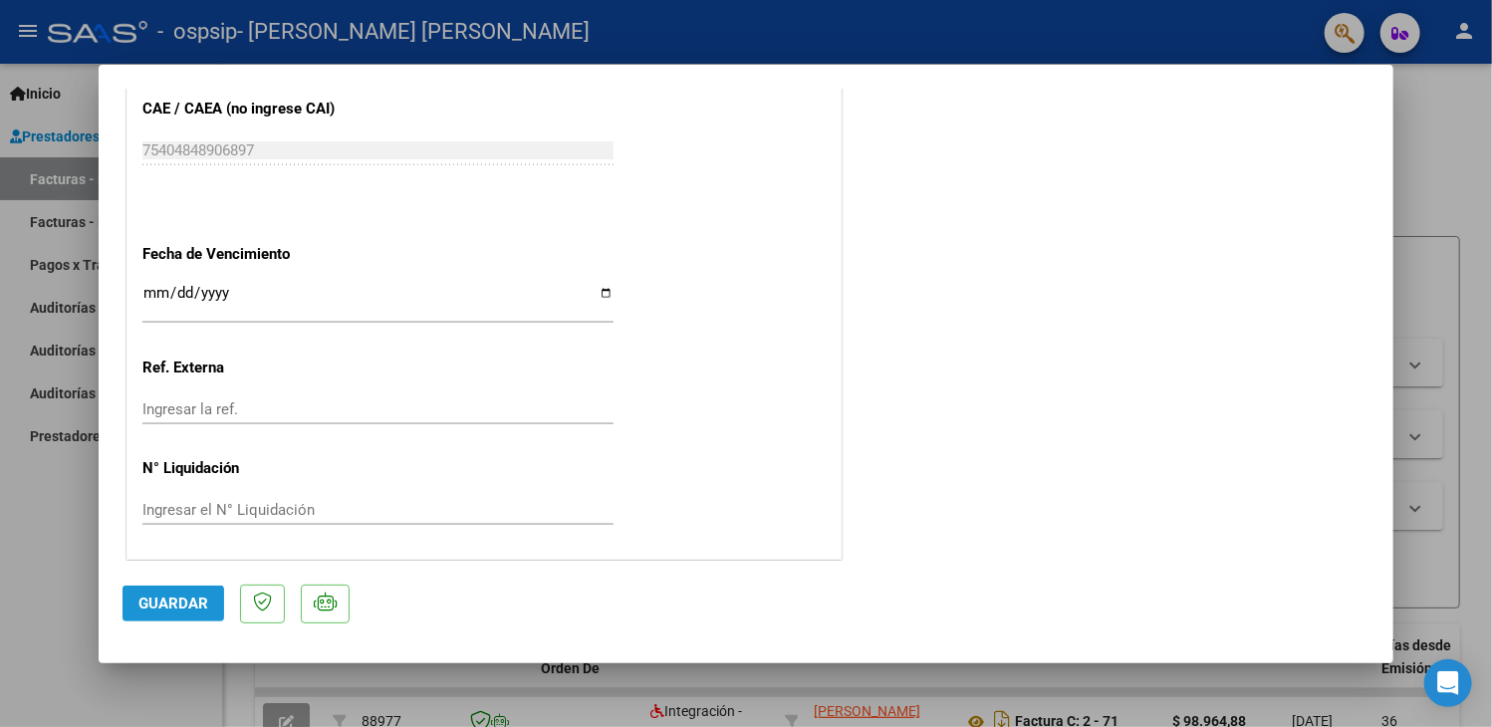
click at [165, 600] on span "Guardar" at bounding box center [173, 603] width 70 height 18
click at [820, 31] on div at bounding box center [746, 363] width 1492 height 727
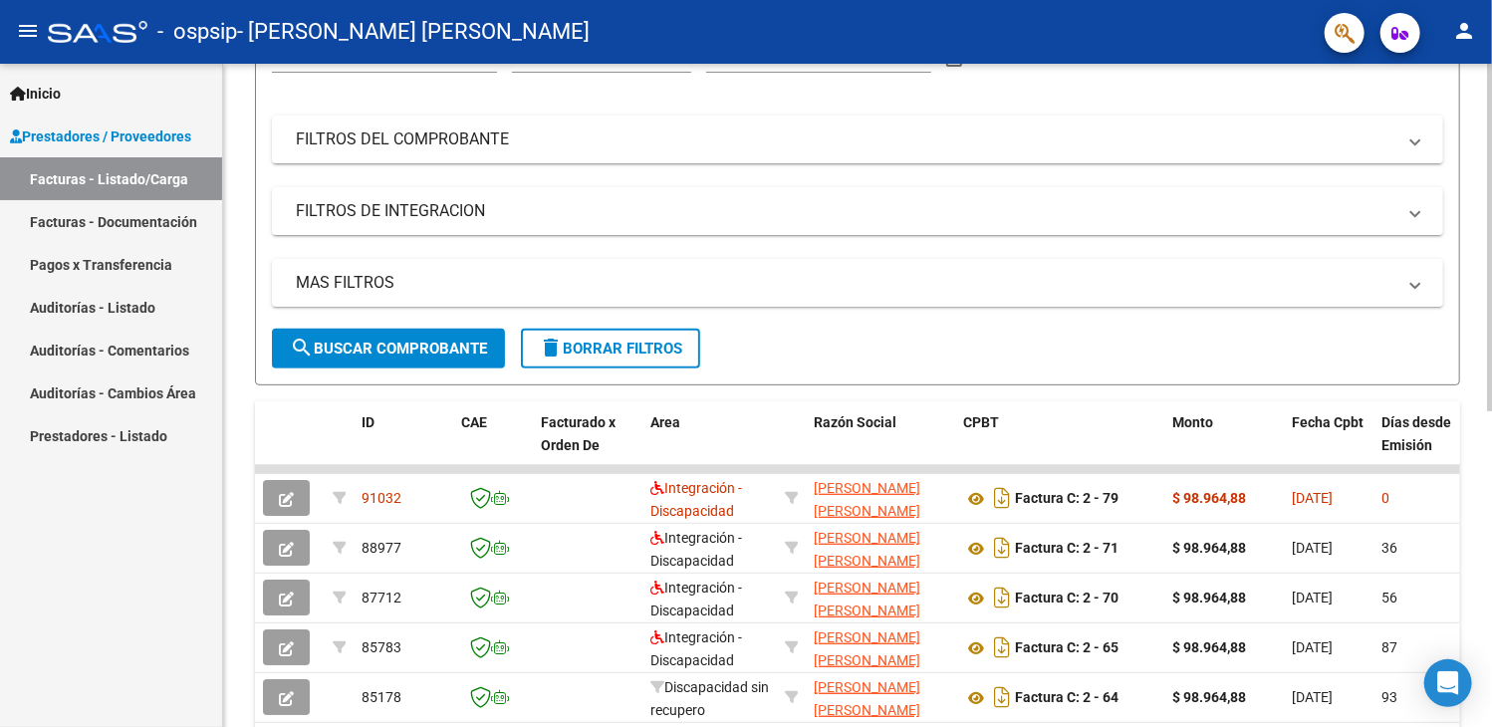
scroll to position [227, 0]
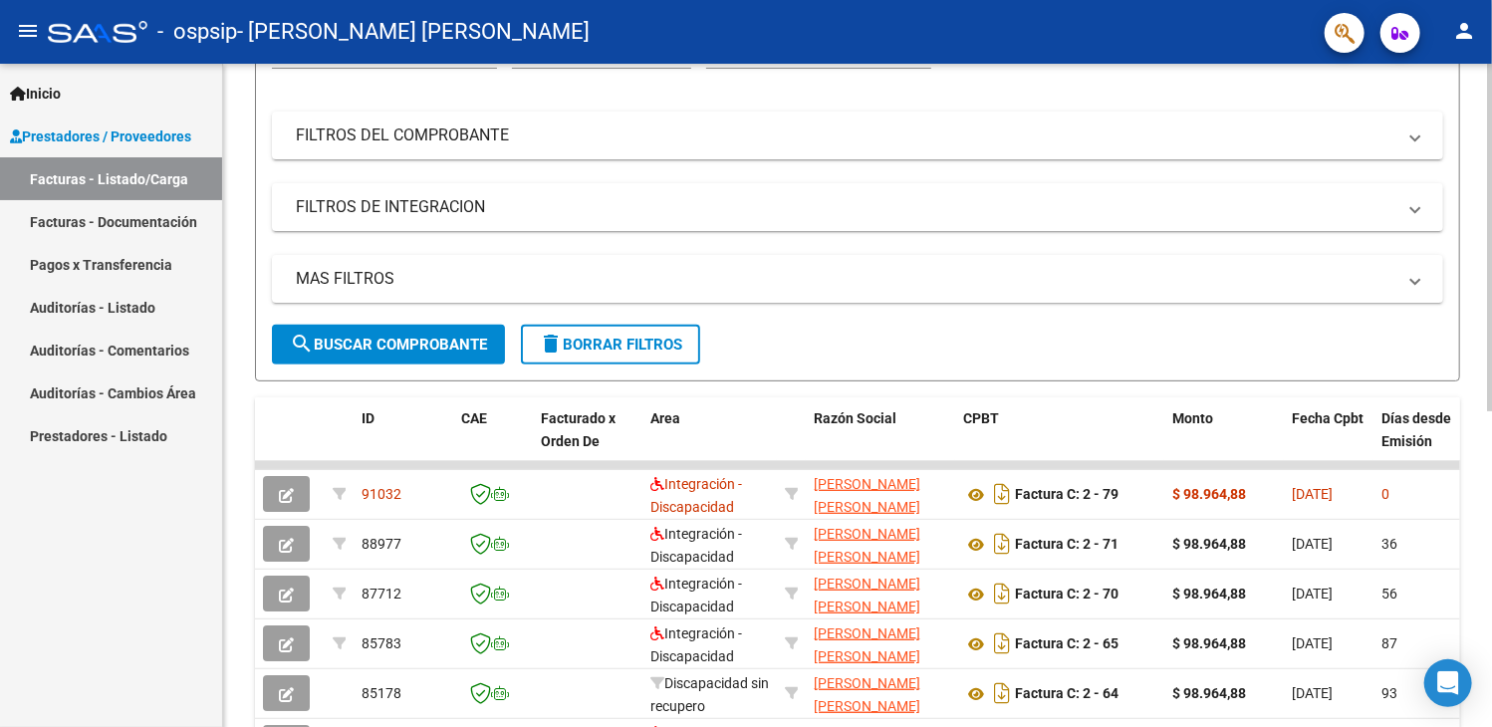
click at [1481, 427] on div "Video tutorial PRESTADORES -> Listado de CPBTs Emitidos por Prestadores / Prove…" at bounding box center [860, 463] width 1274 height 1252
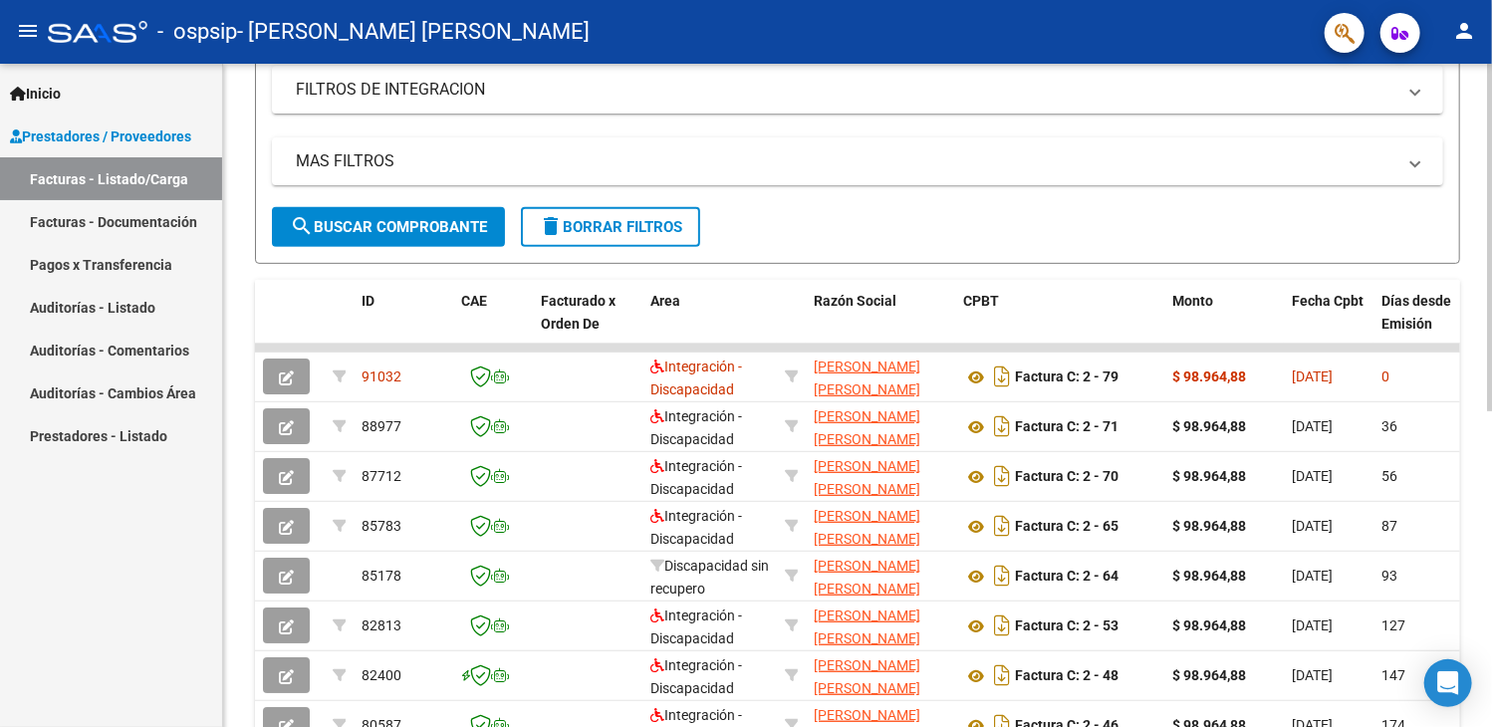
click at [1480, 387] on div "Video tutorial PRESTADORES -> Listado de CPBTs Emitidos por Prestadores / Prove…" at bounding box center [860, 345] width 1274 height 1252
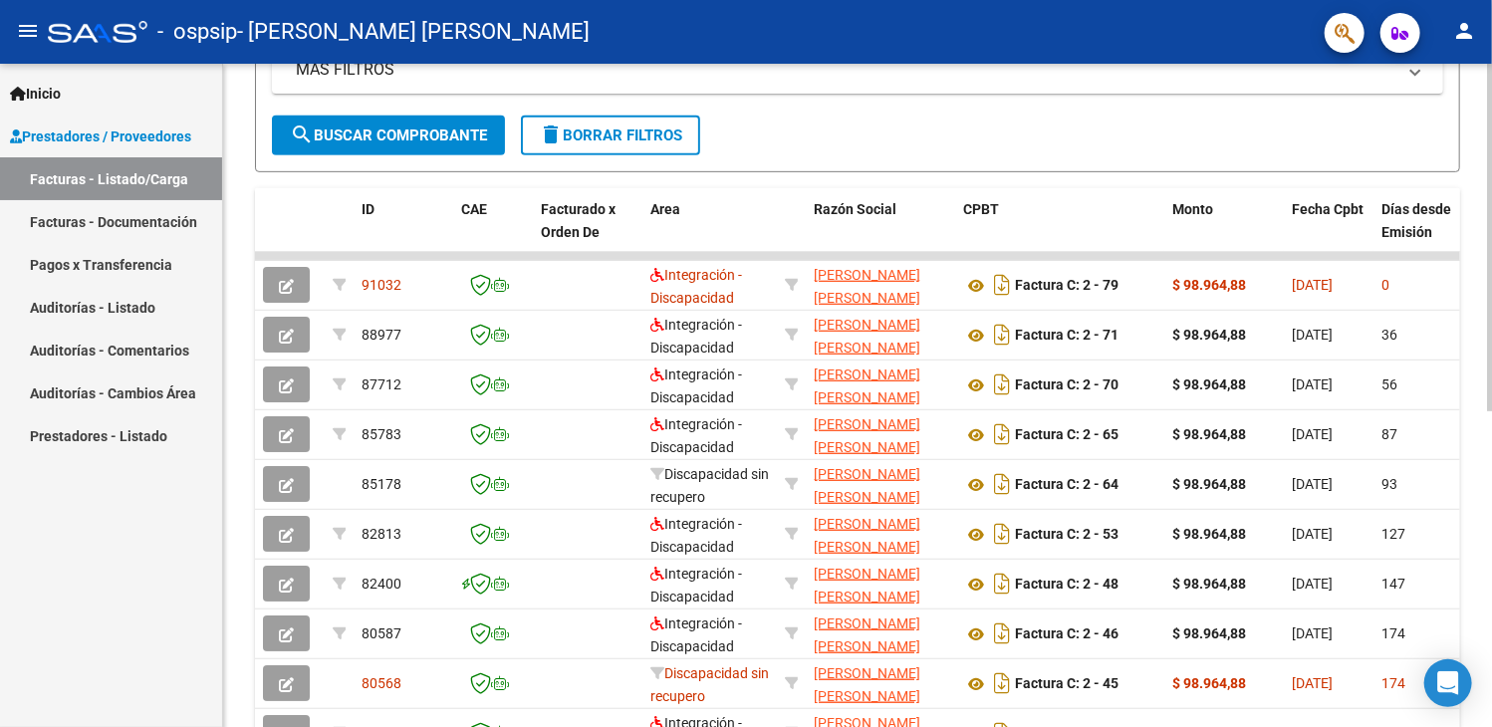
click at [1489, 435] on div at bounding box center [1489, 472] width 5 height 348
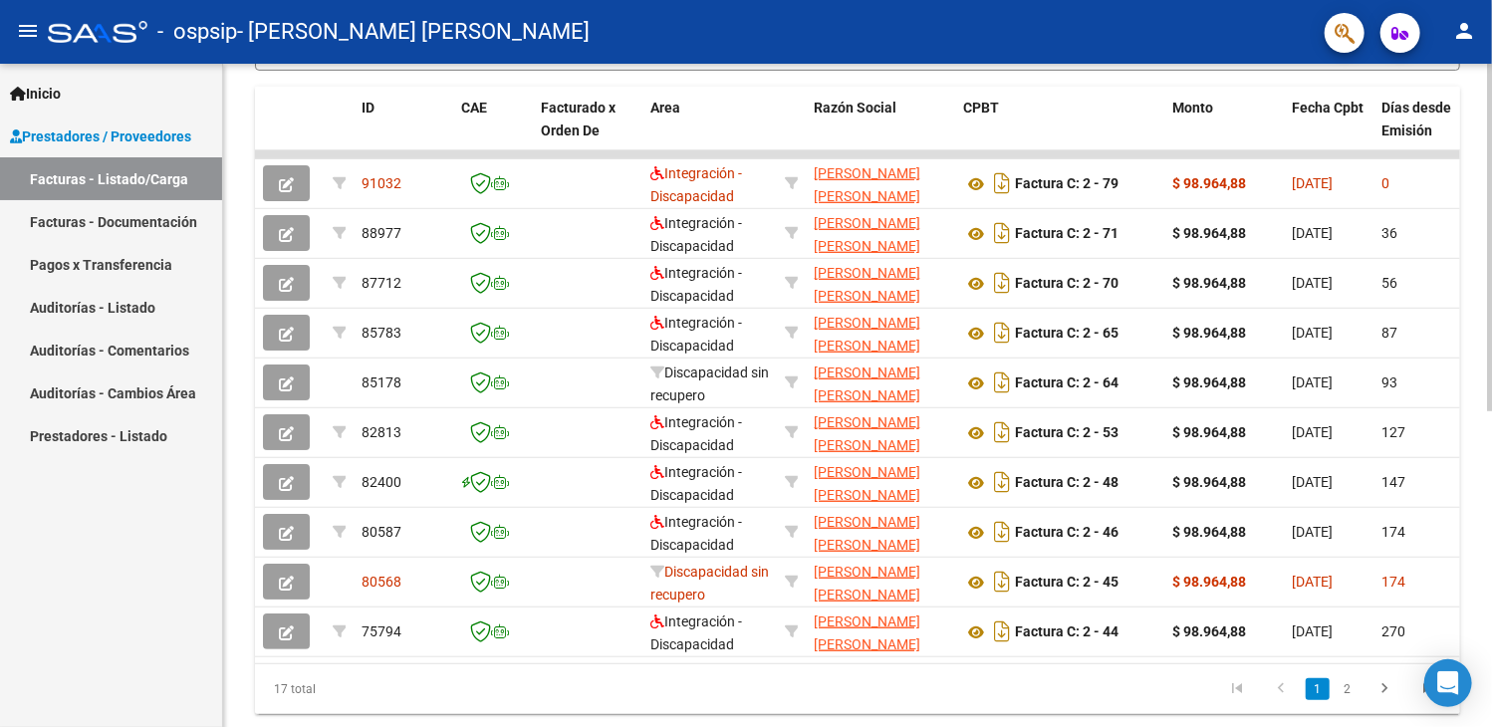
click at [1484, 491] on div "Video tutorial PRESTADORES -> Listado de CPBTs Emitidos por Prestadores / Prove…" at bounding box center [860, 152] width 1274 height 1252
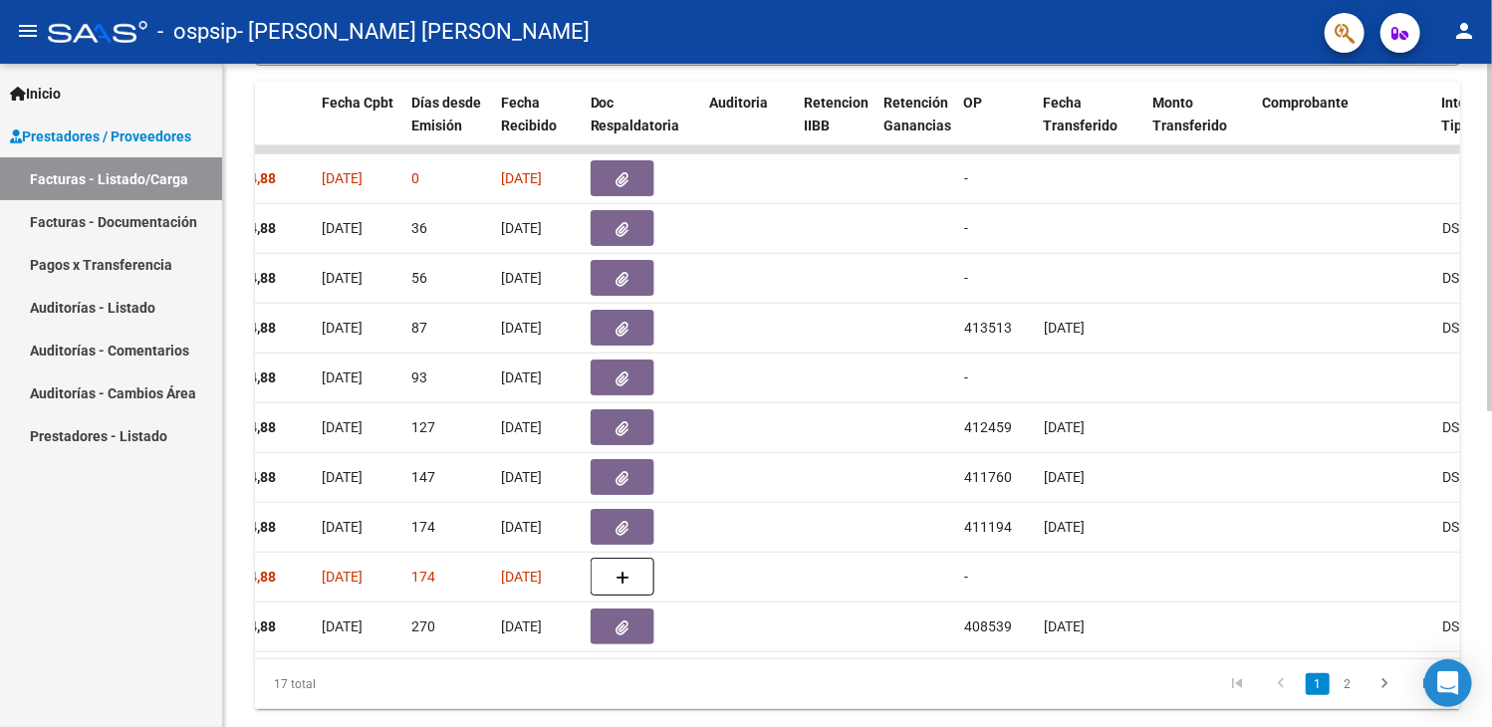
scroll to position [0, 964]
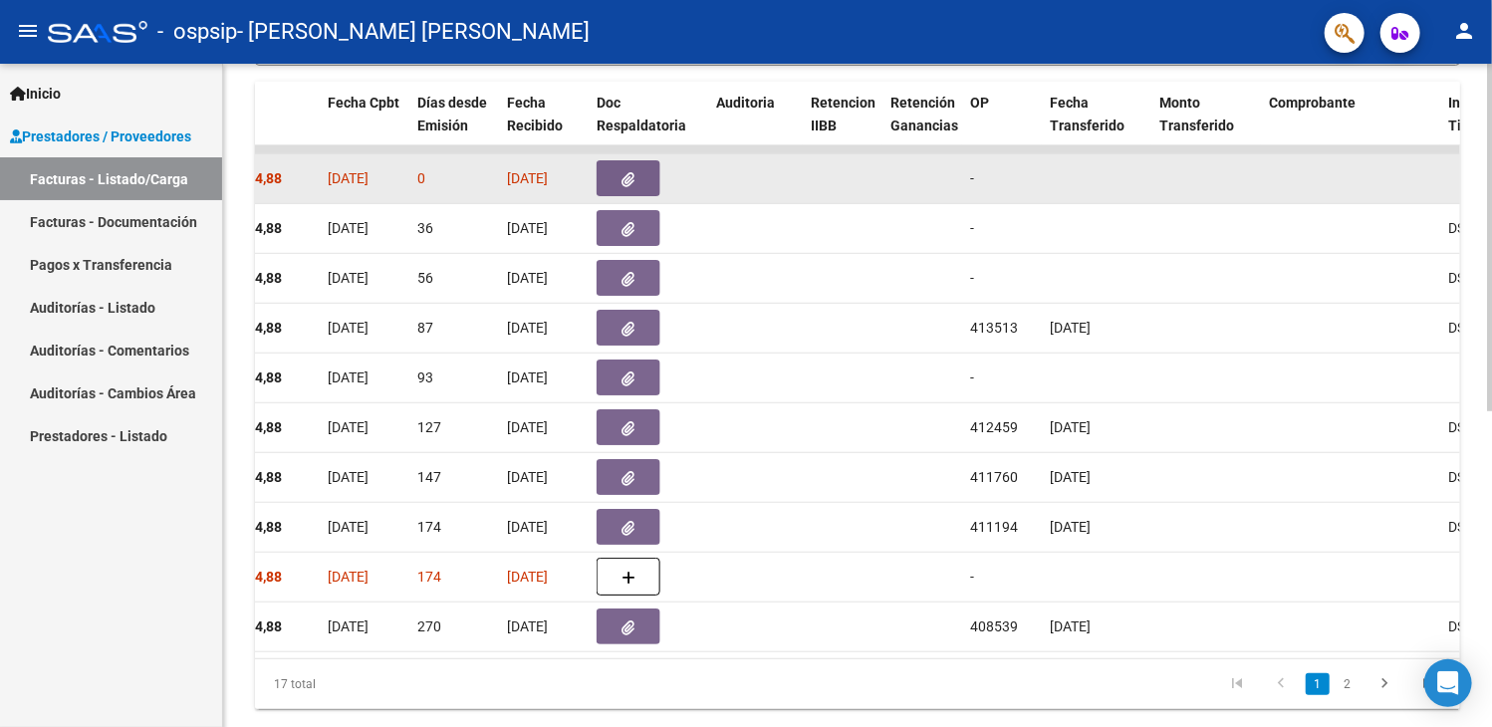
click at [632, 178] on icon "button" at bounding box center [628, 179] width 13 height 15
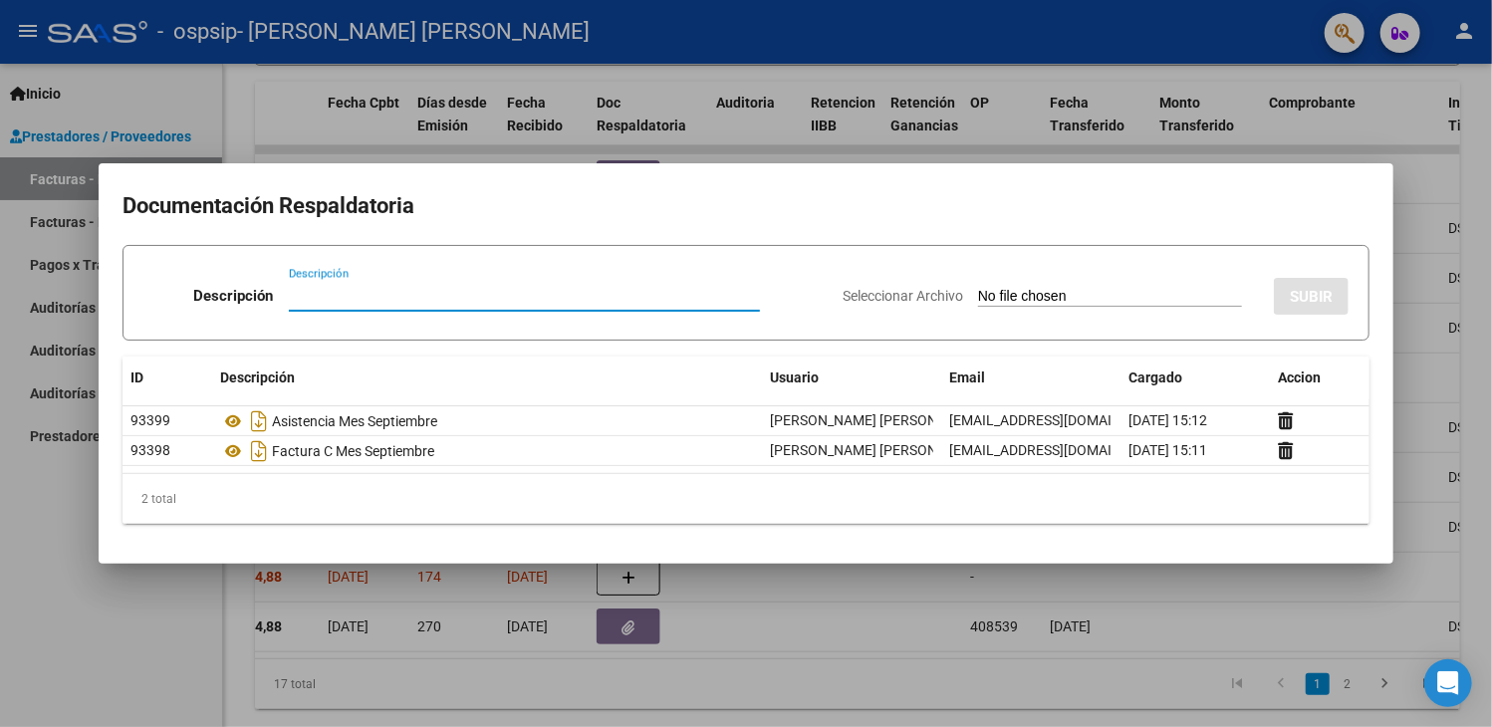
click at [1440, 151] on div at bounding box center [746, 363] width 1492 height 727
